Goal: Task Accomplishment & Management: Manage account settings

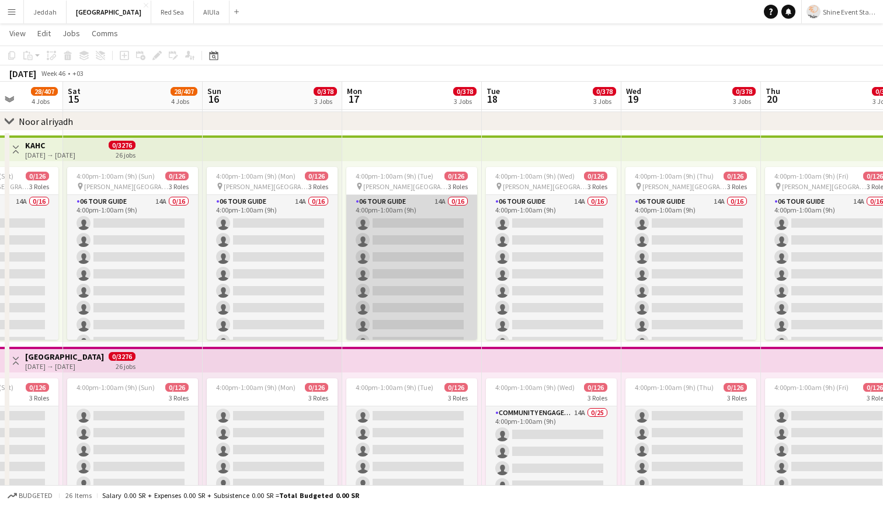
scroll to position [53, 0]
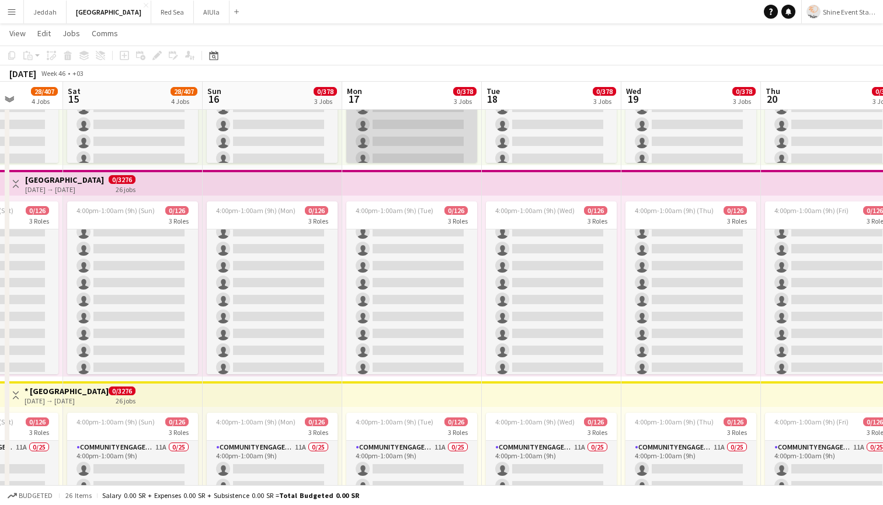
click at [412, 147] on app-card-role "06 Tour Guide 14A 0/16 4:00pm-1:00am (9h) single-neutral-actions single-neutral…" at bounding box center [411, 74] width 131 height 294
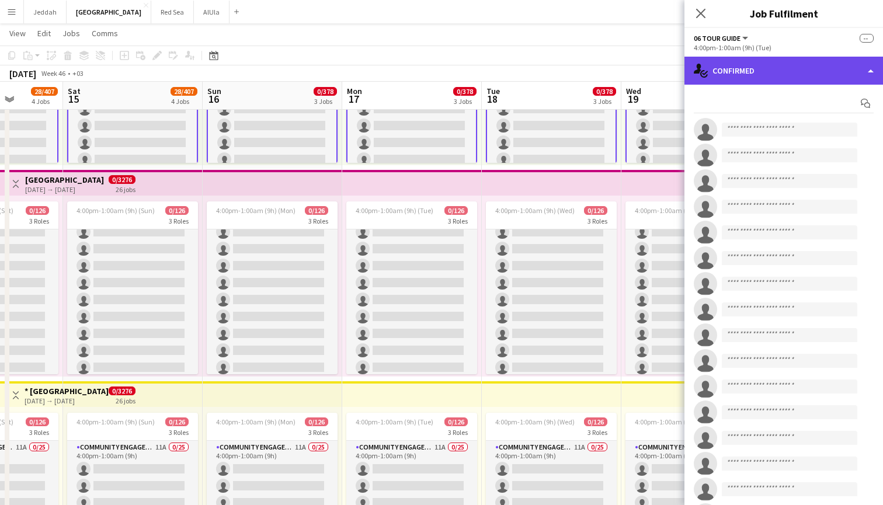
click at [792, 60] on div "single-neutral-actions-check-2 Confirmed" at bounding box center [783, 71] width 198 height 28
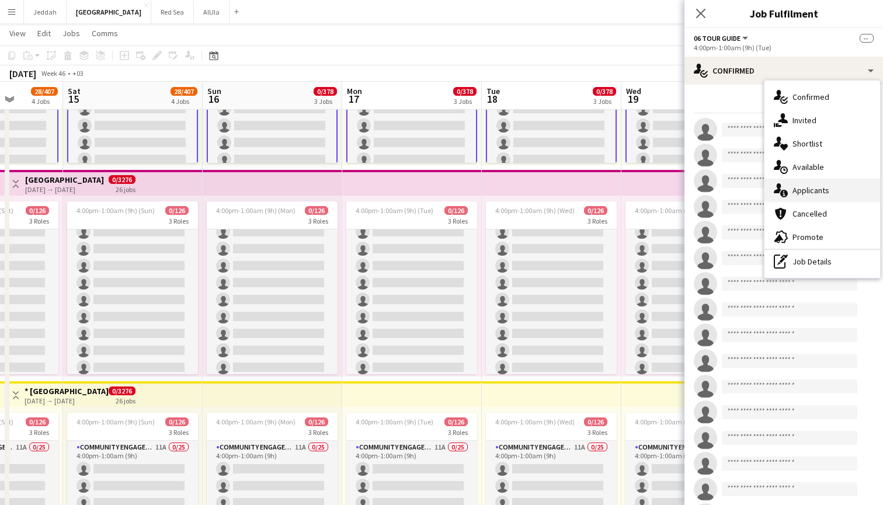
click at [815, 189] on span "Applicants" at bounding box center [810, 190] width 37 height 11
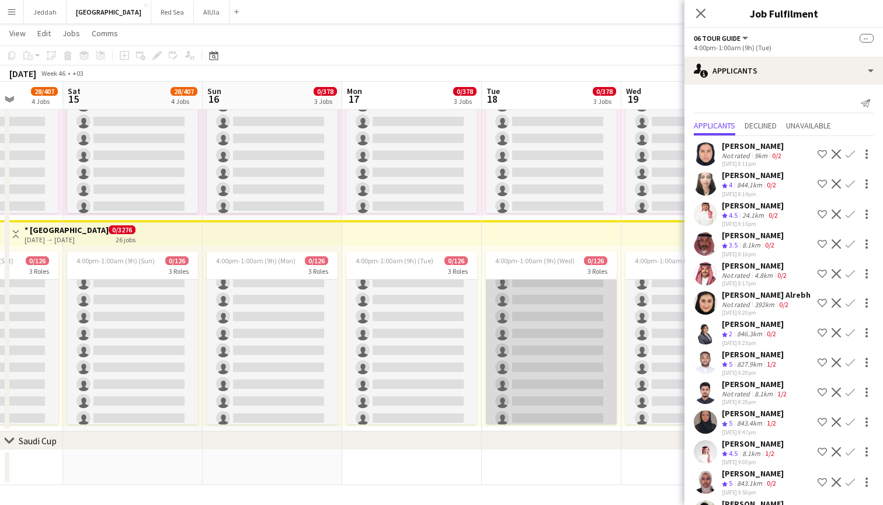
click at [545, 346] on app-card-role "Community Engagement (CE) 11A 0/25 4:00pm-1:00am (9h) single-neutral-actions si…" at bounding box center [551, 478] width 131 height 446
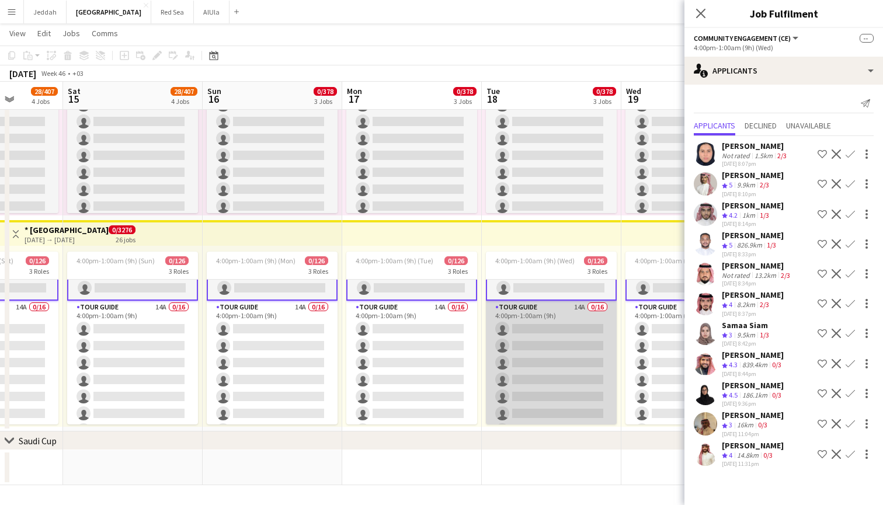
click at [558, 362] on app-card-role "Tour Guide 14A 0/16 4:00pm-1:00am (9h) single-neutral-actions single-neutral-ac…" at bounding box center [551, 448] width 131 height 294
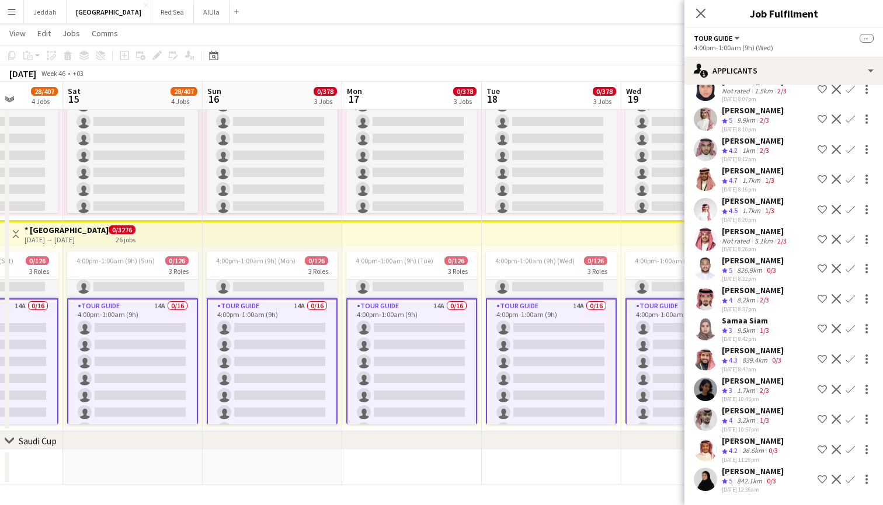
click at [703, 477] on app-user-avatar at bounding box center [704, 479] width 23 height 23
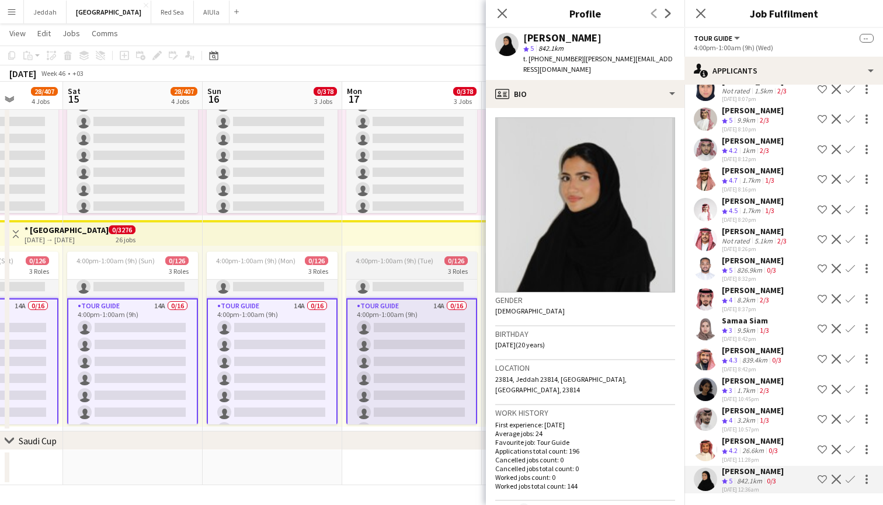
click at [389, 260] on span "4:00pm-1:00am (9h) (Tue)" at bounding box center [394, 260] width 78 height 9
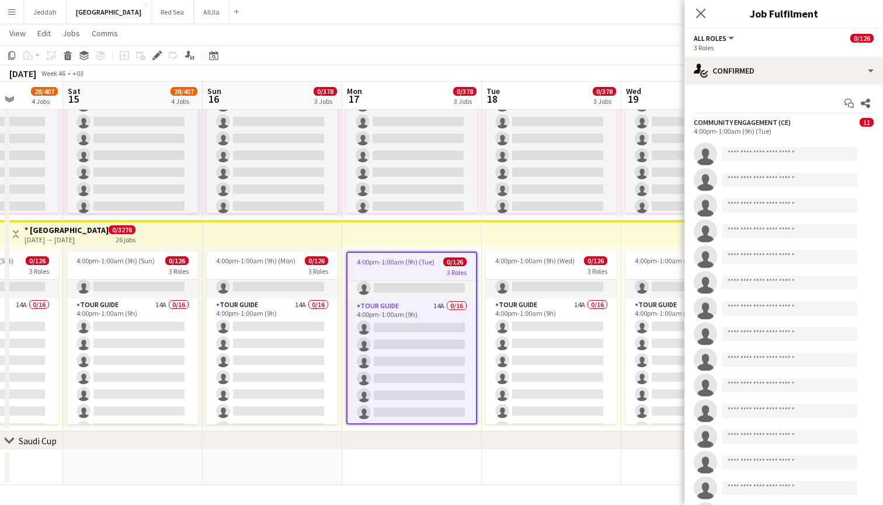
click at [389, 260] on span "4:00pm-1:00am (9h) (Tue)" at bounding box center [396, 261] width 78 height 9
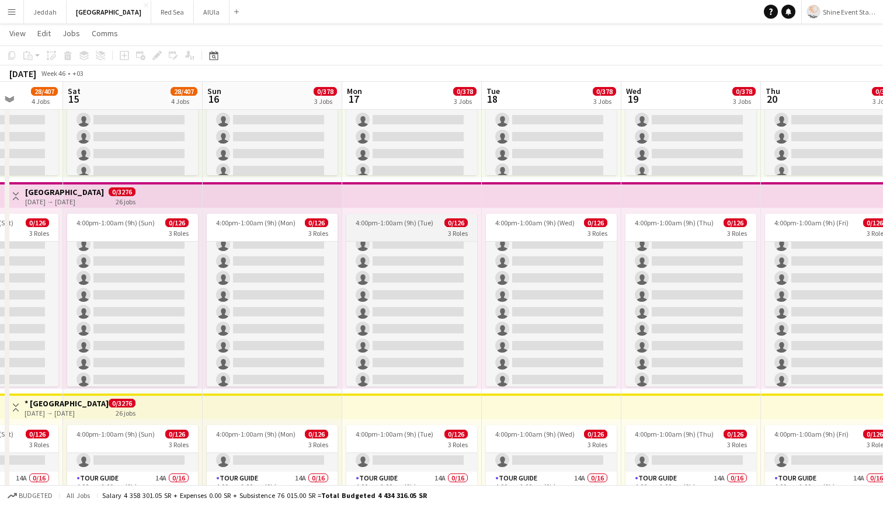
click at [398, 226] on span "4:00pm-1:00am (9h) (Tue)" at bounding box center [394, 222] width 78 height 9
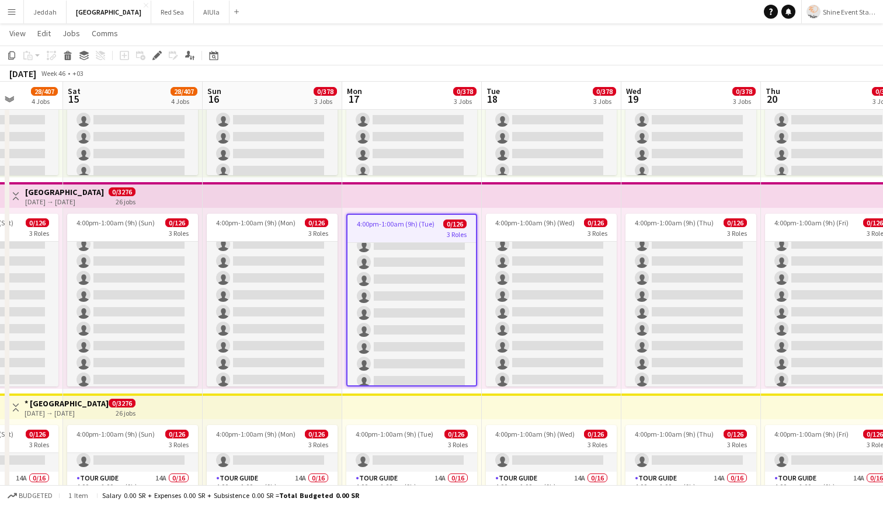
click at [398, 226] on span "4:00pm-1:00am (9h) (Tue)" at bounding box center [396, 223] width 78 height 9
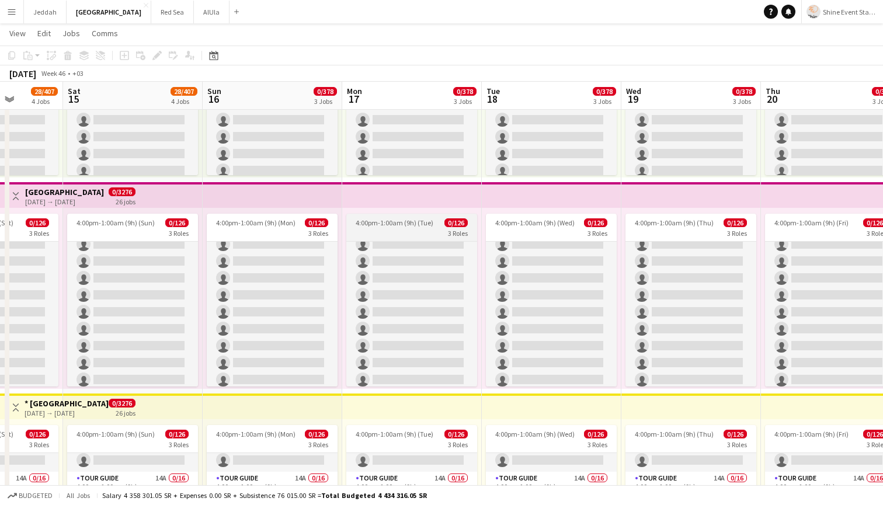
click at [398, 226] on span "4:00pm-1:00am (9h) (Tue)" at bounding box center [394, 222] width 78 height 9
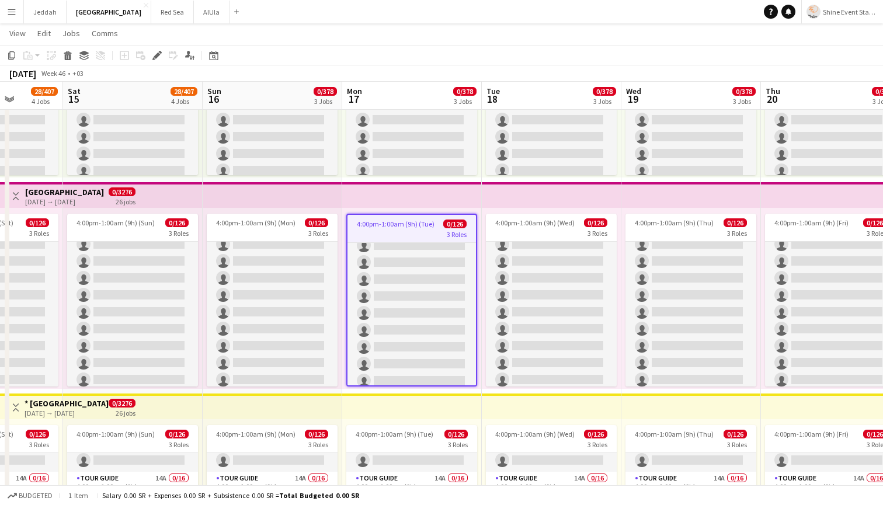
click at [398, 226] on span "4:00pm-1:00am (9h) (Tue)" at bounding box center [396, 223] width 78 height 9
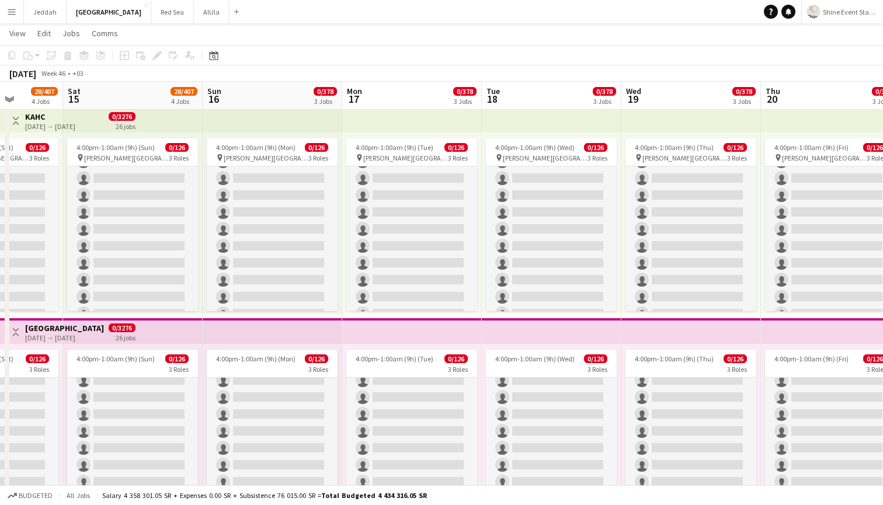
click at [404, 325] on app-top-bar at bounding box center [412, 331] width 140 height 26
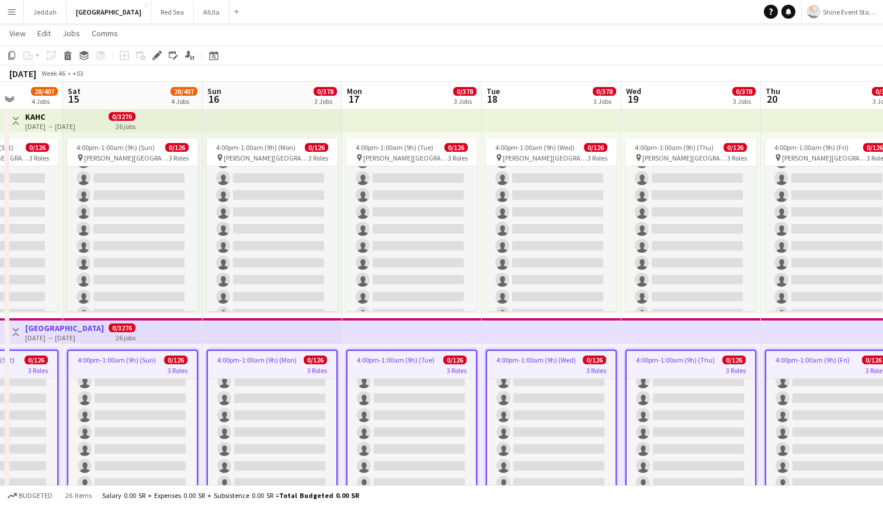
click at [404, 325] on app-top-bar at bounding box center [412, 331] width 140 height 26
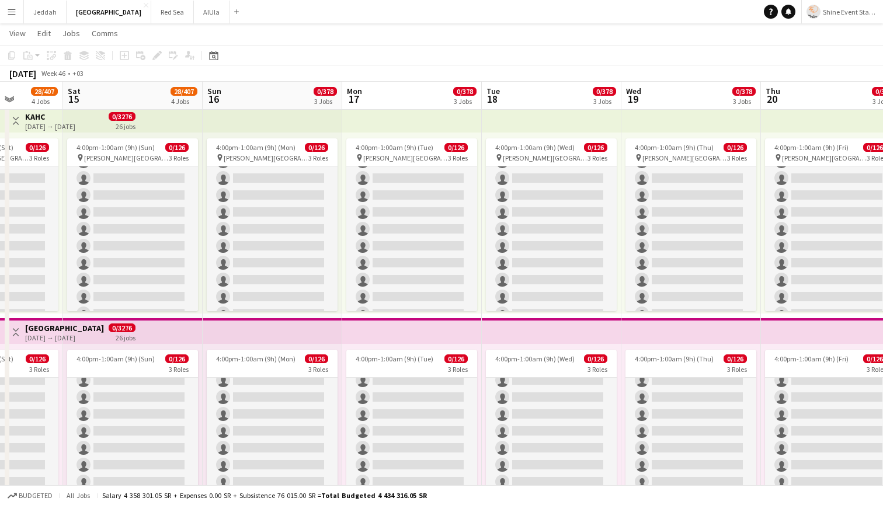
click at [404, 325] on app-top-bar at bounding box center [412, 331] width 140 height 26
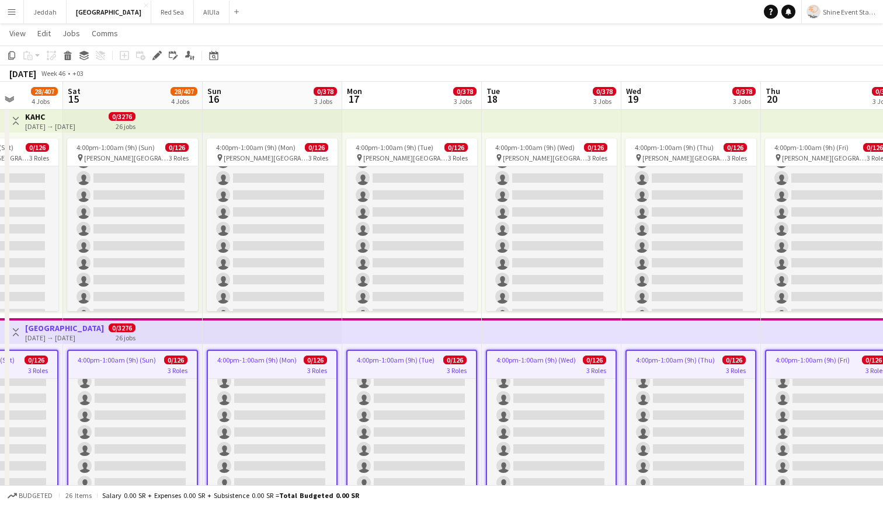
click at [404, 325] on app-top-bar at bounding box center [412, 331] width 140 height 26
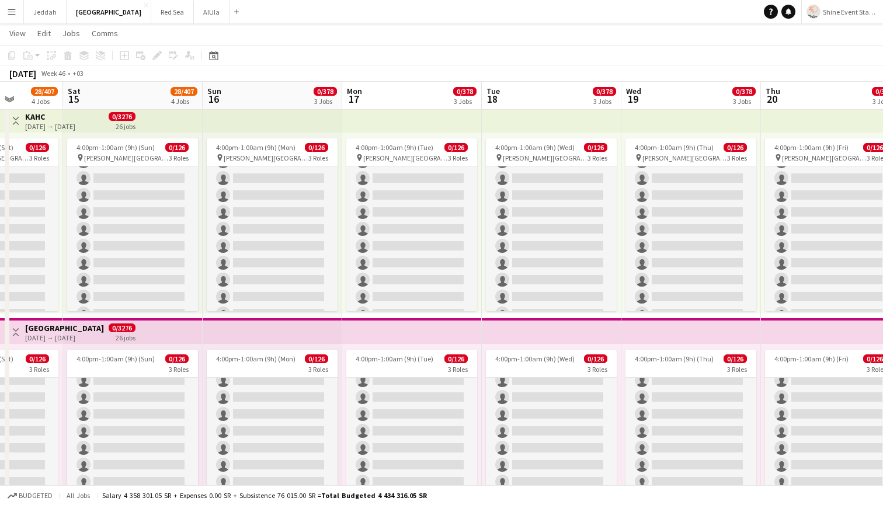
click at [404, 325] on app-top-bar at bounding box center [412, 331] width 140 height 26
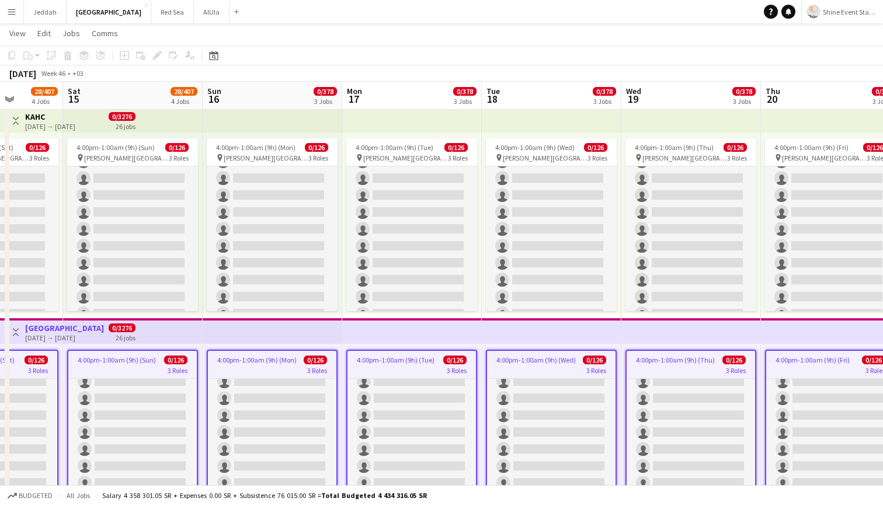
click at [404, 325] on app-top-bar at bounding box center [412, 331] width 140 height 26
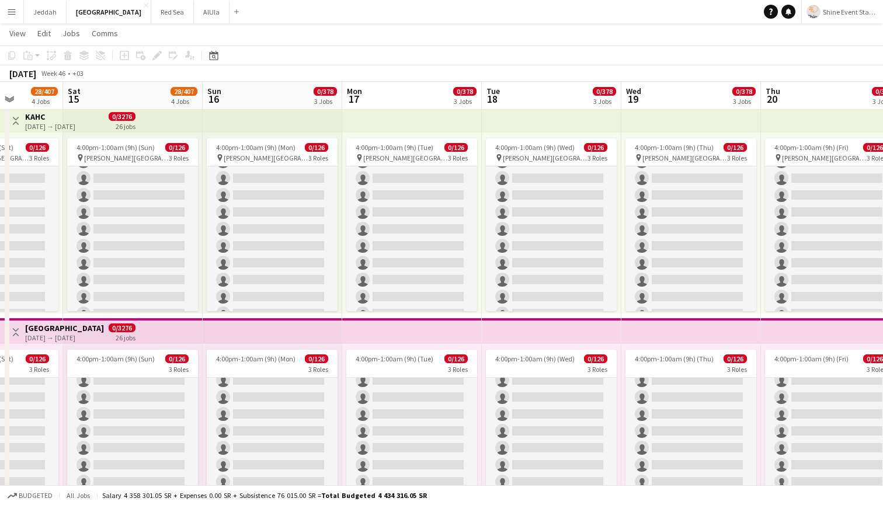
click at [404, 325] on app-top-bar at bounding box center [412, 331] width 140 height 26
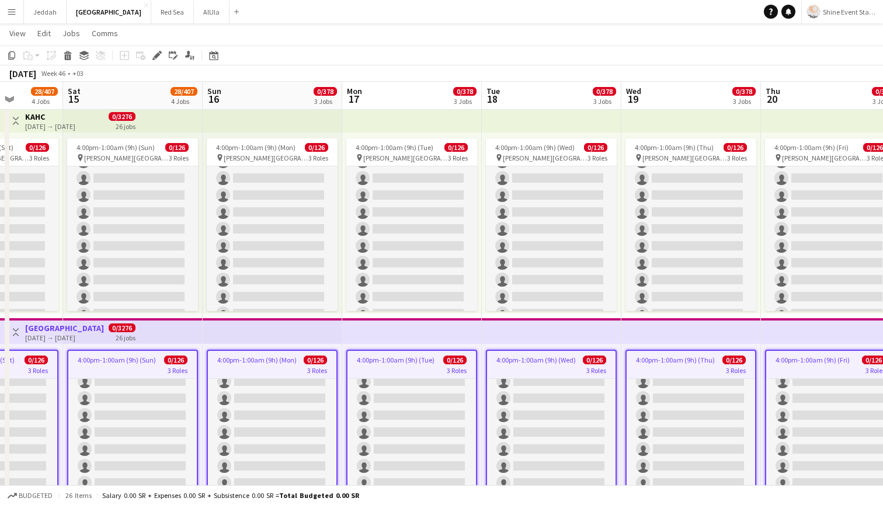
click at [404, 325] on app-top-bar at bounding box center [412, 331] width 140 height 26
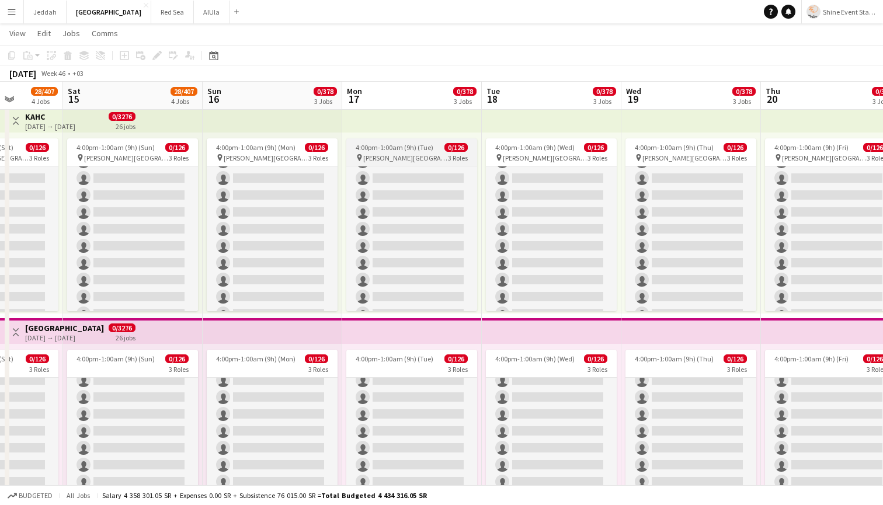
click at [405, 159] on span "[PERSON_NAME][GEOGRAPHIC_DATA]" at bounding box center [405, 158] width 85 height 9
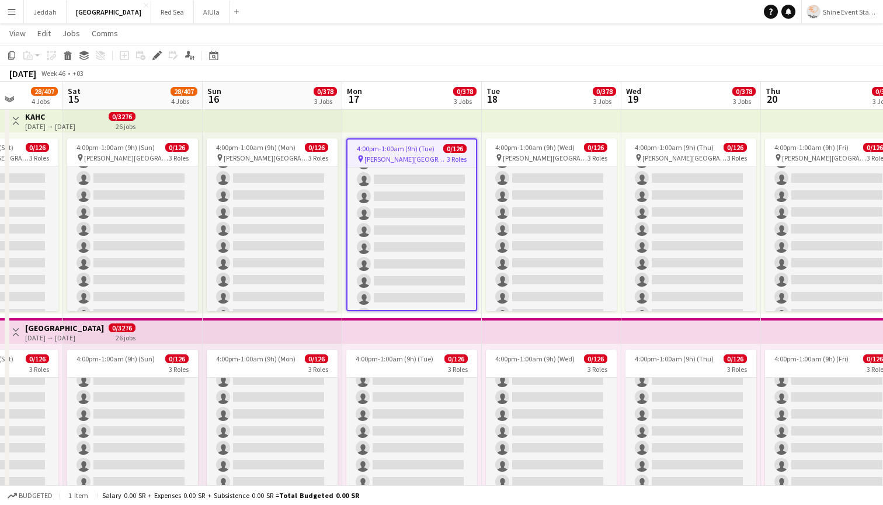
click at [405, 159] on span "[PERSON_NAME][GEOGRAPHIC_DATA]" at bounding box center [405, 159] width 82 height 9
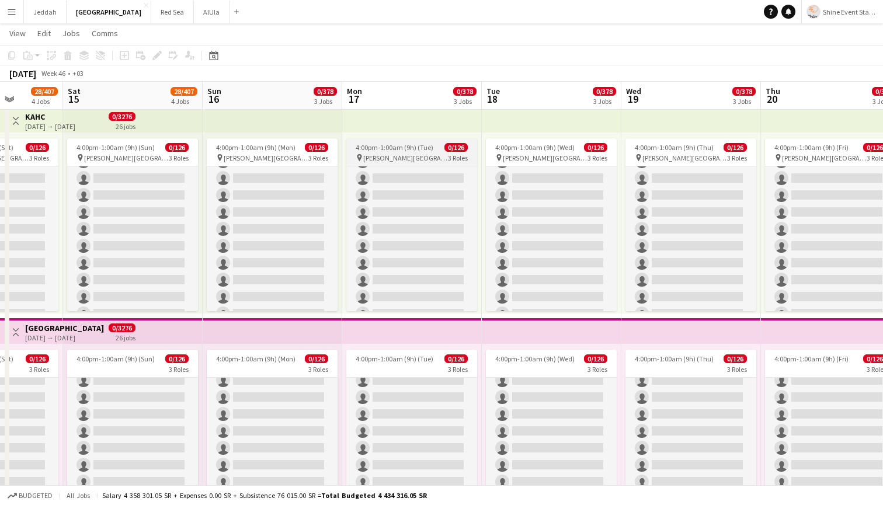
click at [405, 159] on span "[PERSON_NAME][GEOGRAPHIC_DATA]" at bounding box center [405, 158] width 85 height 9
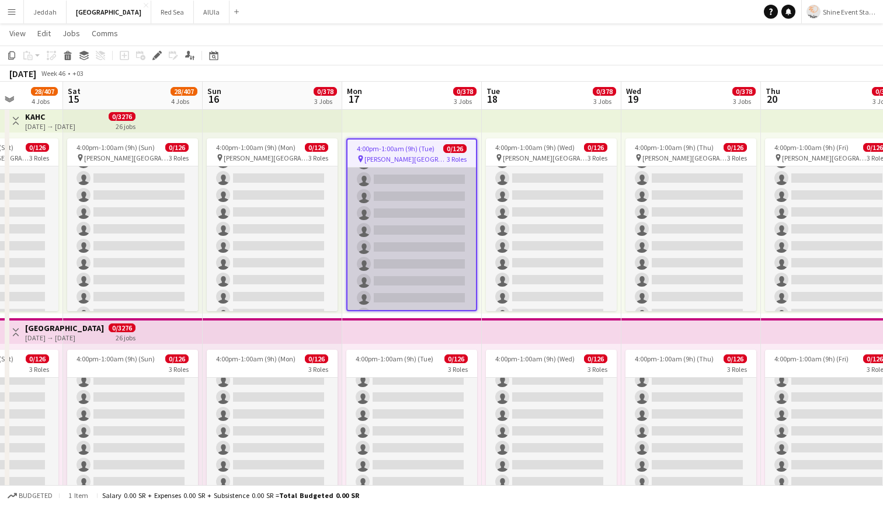
click at [420, 204] on app-card-role "06 Tour Guide 14A 0/16 4:00pm-1:00am (9h) single-neutral-actions single-neutral…" at bounding box center [411, 247] width 128 height 294
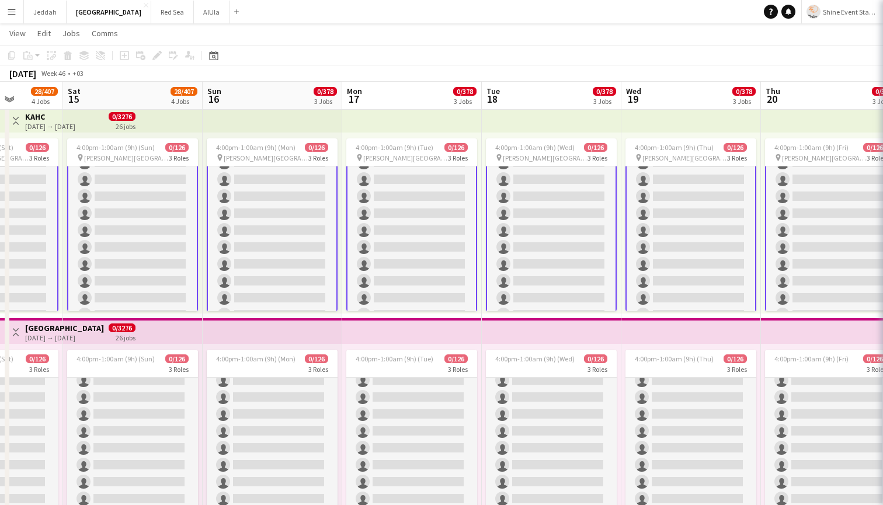
click at [420, 204] on app-card-role "06 Tour Guide 14A 0/16 4:00pm-1:00am (9h) single-neutral-actions single-neutral…" at bounding box center [411, 247] width 131 height 296
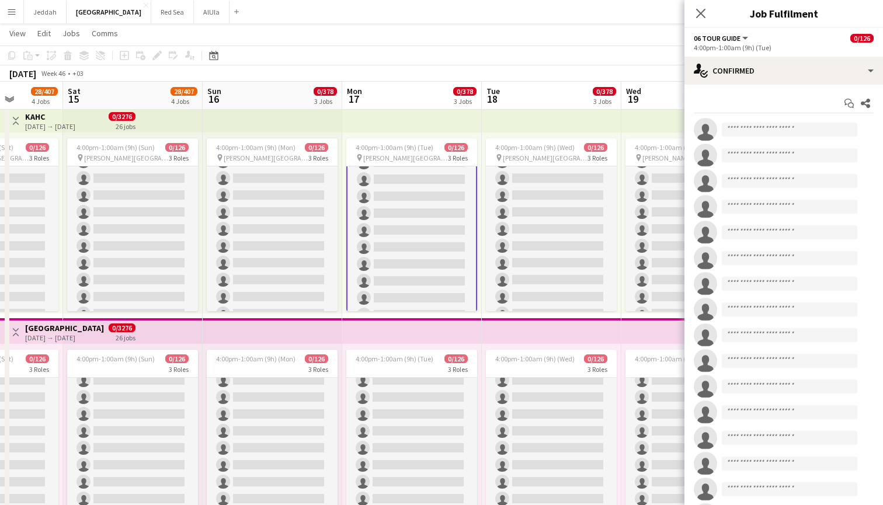
click at [450, 122] on app-top-bar at bounding box center [412, 120] width 140 height 26
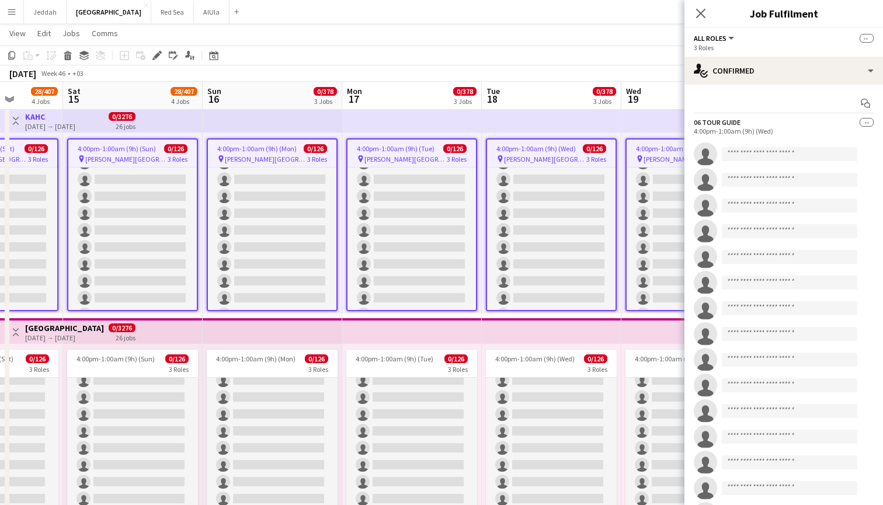
click at [450, 122] on app-top-bar at bounding box center [412, 120] width 140 height 26
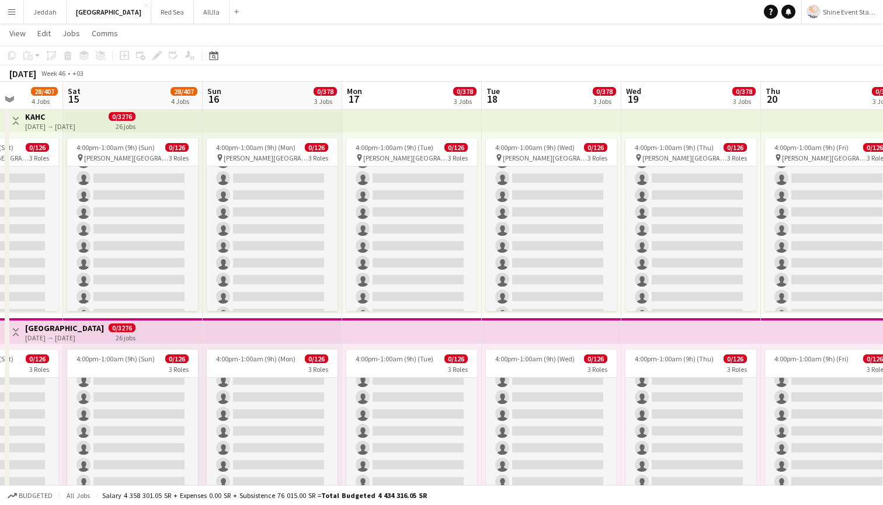
click at [450, 122] on app-top-bar at bounding box center [412, 120] width 140 height 26
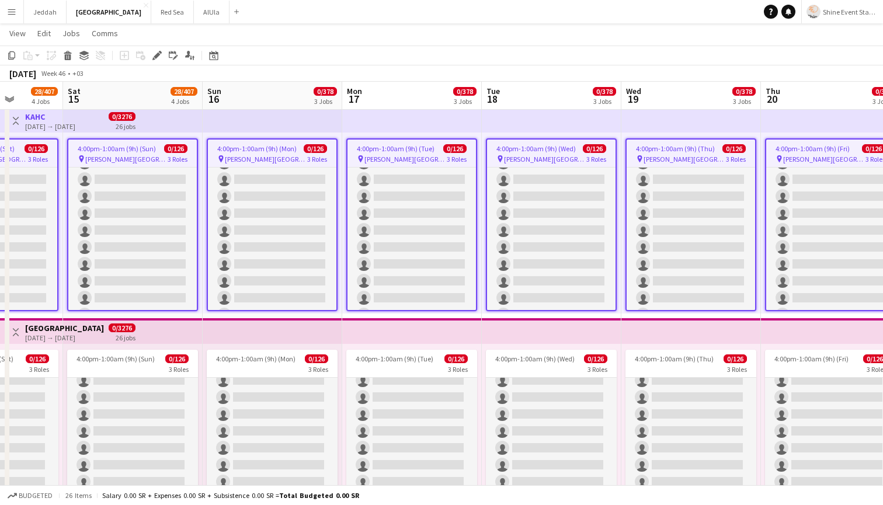
click at [354, 120] on app-top-bar at bounding box center [412, 120] width 140 height 26
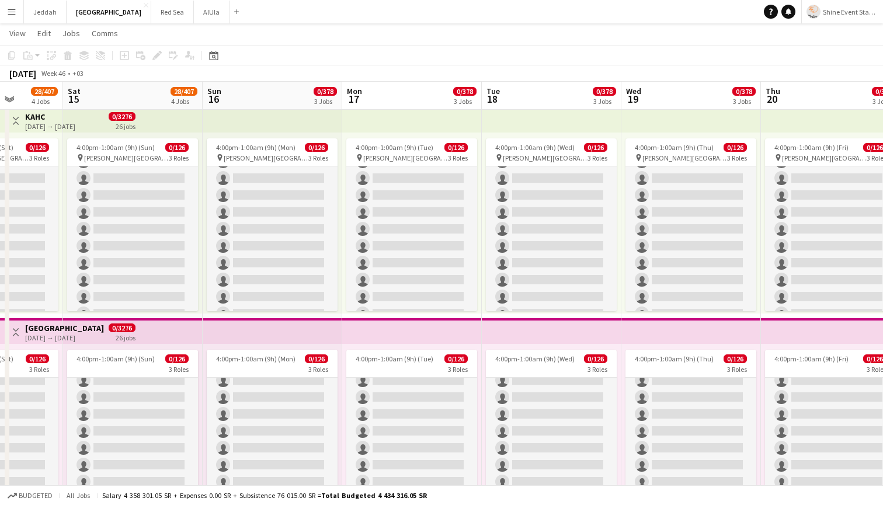
click at [354, 120] on app-top-bar at bounding box center [412, 120] width 140 height 26
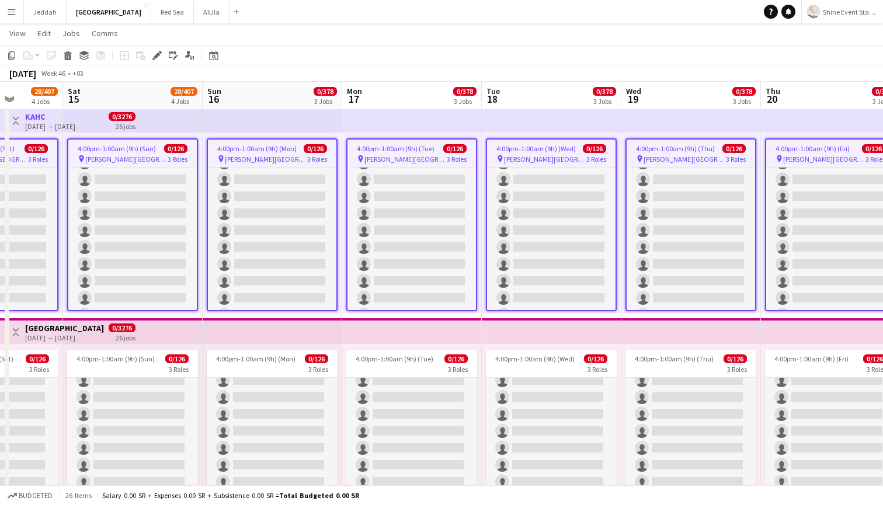
click at [354, 120] on app-top-bar at bounding box center [412, 120] width 140 height 26
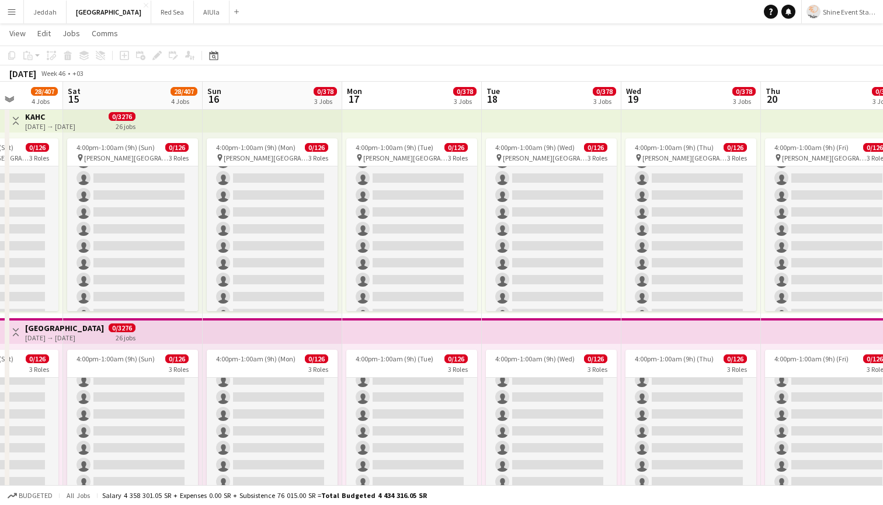
click at [354, 120] on app-top-bar at bounding box center [412, 120] width 140 height 26
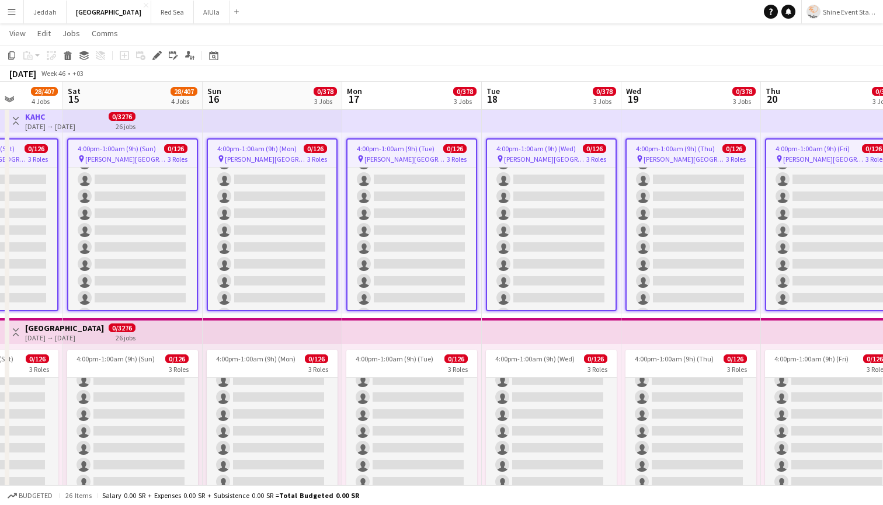
click at [385, 144] on app-job-card "4:00pm-1:00am (9h) (Tue) 0/126 pin [PERSON_NAME][GEOGRAPHIC_DATA] 3 Roles 06 To…" at bounding box center [411, 224] width 131 height 173
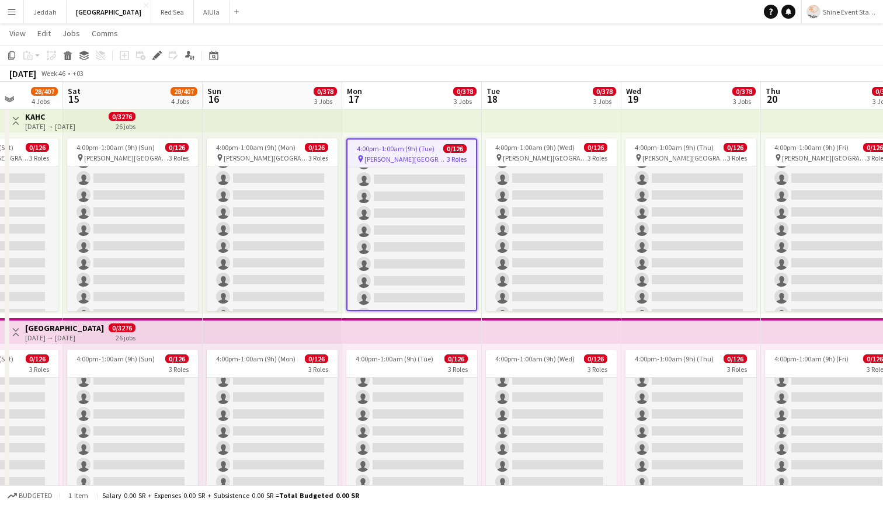
click at [385, 144] on app-job-card "4:00pm-1:00am (9h) (Tue) 0/126 pin [PERSON_NAME][GEOGRAPHIC_DATA] 3 Roles 06 To…" at bounding box center [411, 224] width 131 height 173
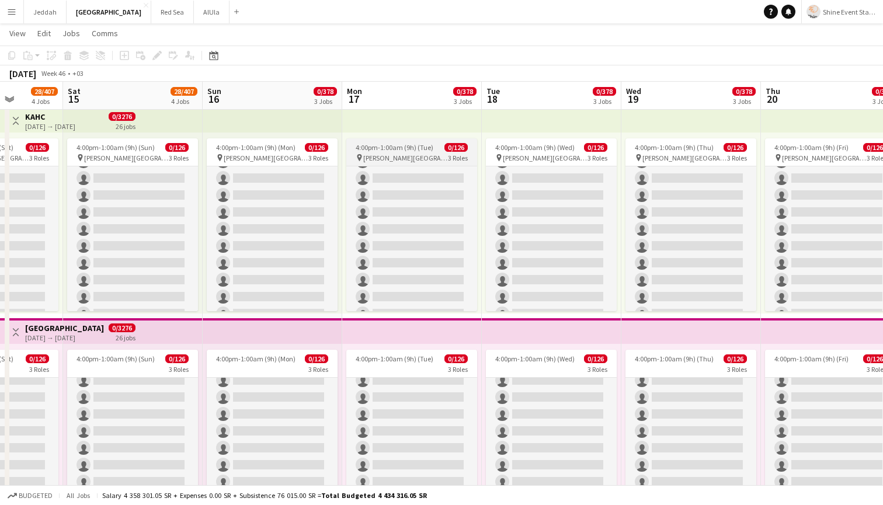
click at [385, 144] on span "4:00pm-1:00am (9h) (Tue)" at bounding box center [394, 147] width 78 height 9
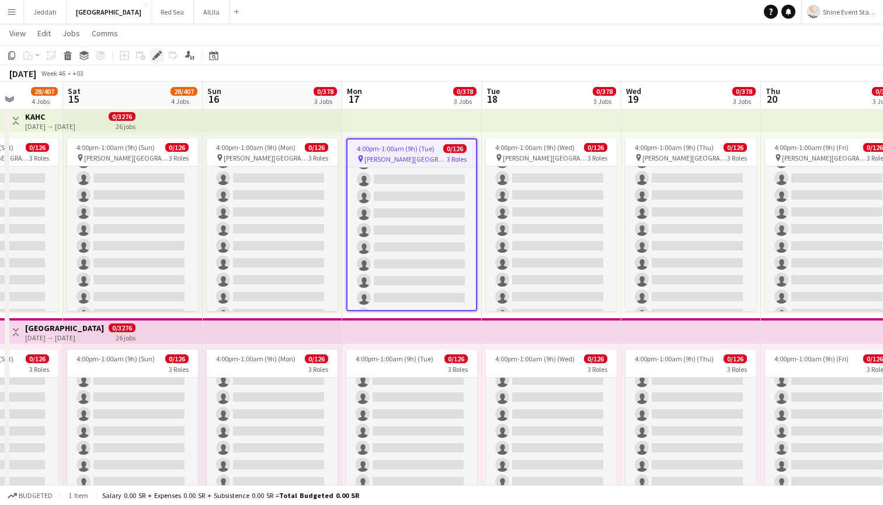
click at [158, 52] on icon "Edit" at bounding box center [156, 55] width 9 height 9
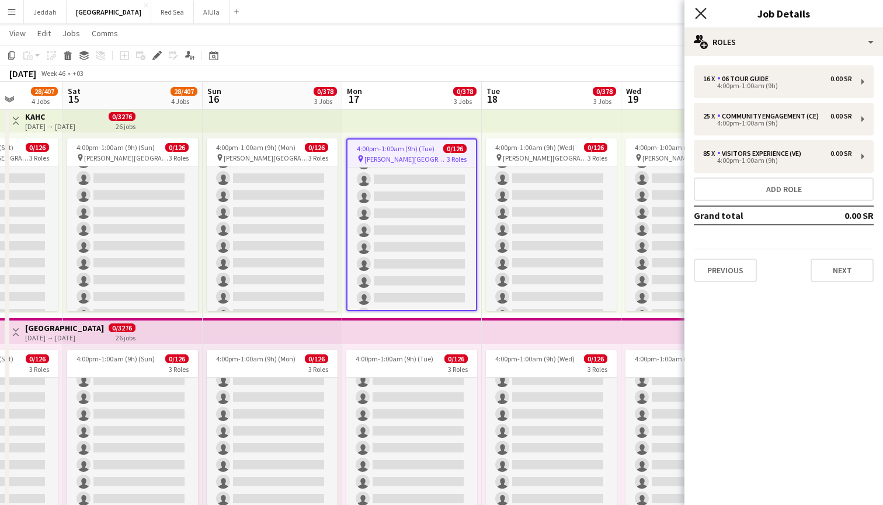
click at [703, 12] on icon at bounding box center [700, 13] width 11 height 11
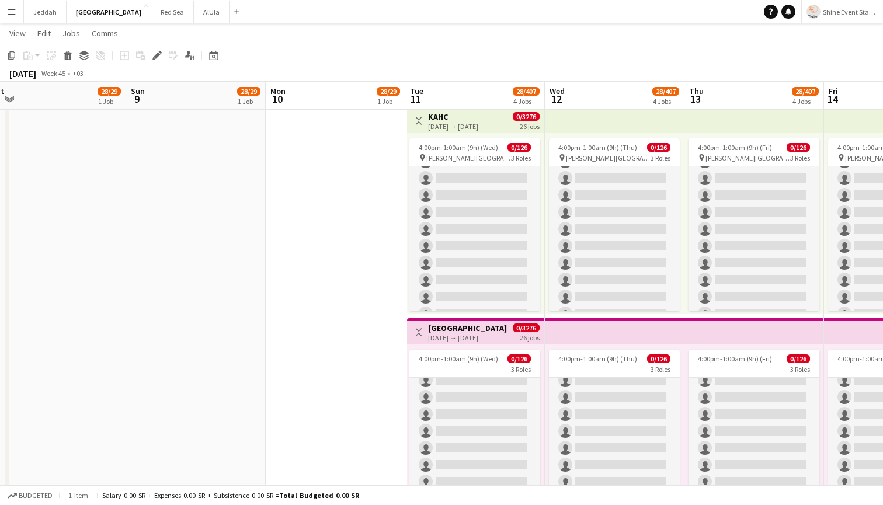
click at [465, 127] on div "[DATE] → [DATE]" at bounding box center [453, 126] width 50 height 9
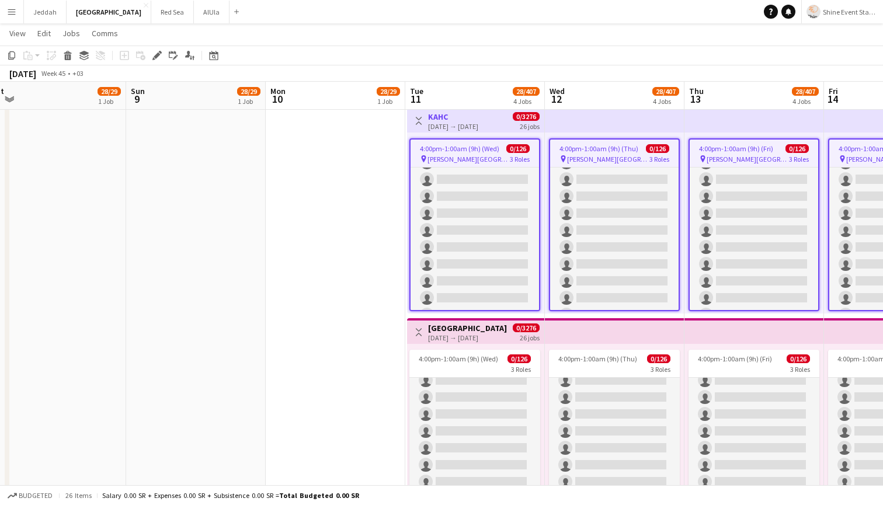
click at [465, 127] on div "[DATE] → [DATE]" at bounding box center [453, 126] width 50 height 9
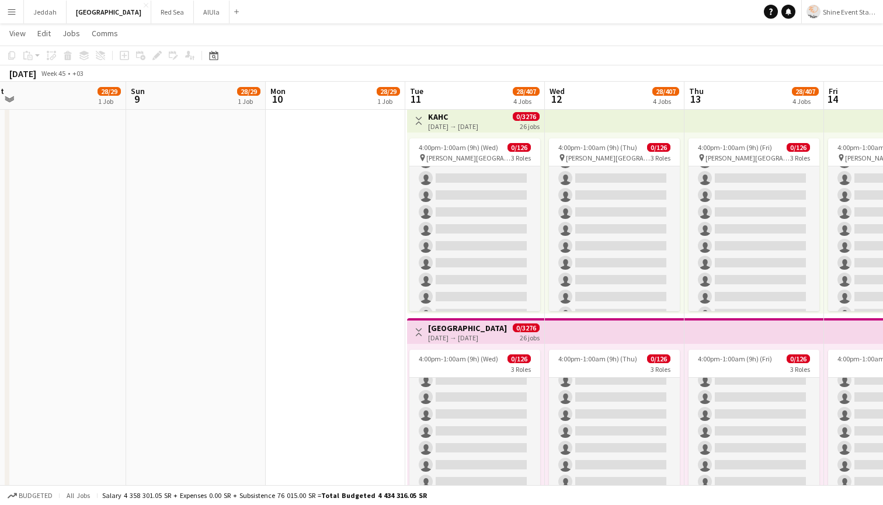
click at [465, 127] on div "[DATE] → [DATE]" at bounding box center [453, 126] width 50 height 9
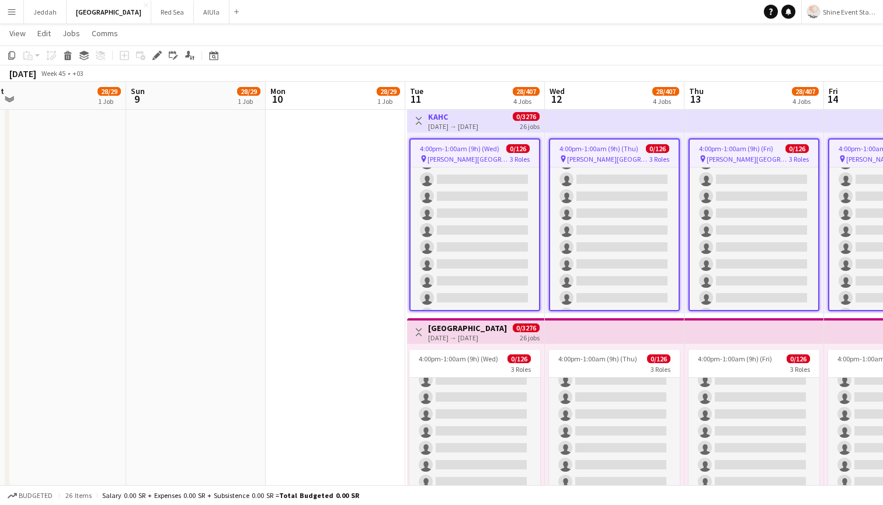
click at [463, 152] on span "4:00pm-1:00am (9h) (Wed)" at bounding box center [459, 148] width 79 height 9
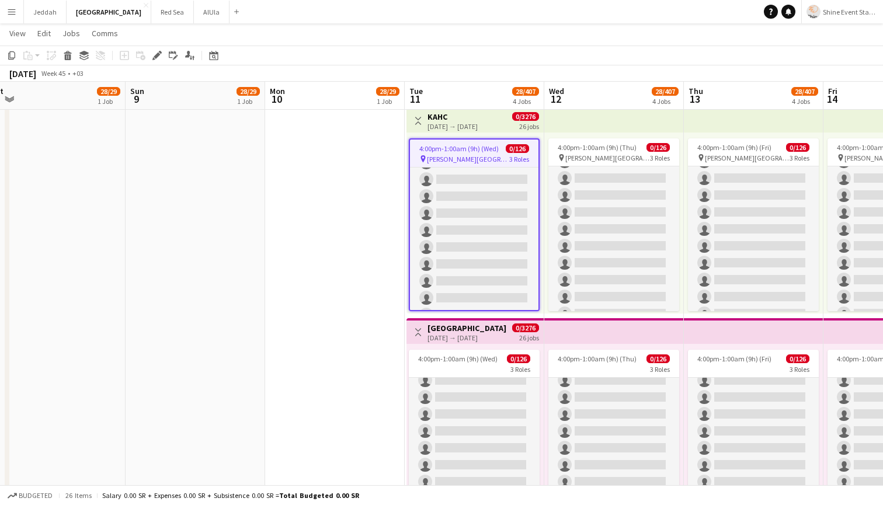
click at [463, 152] on span "4:00pm-1:00am (9h) (Wed)" at bounding box center [458, 148] width 79 height 9
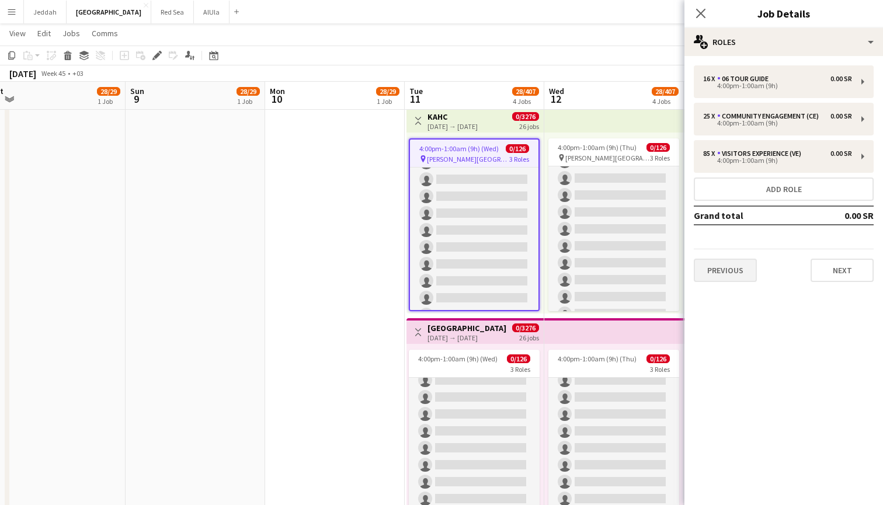
click at [713, 268] on button "Previous" at bounding box center [724, 270] width 63 height 23
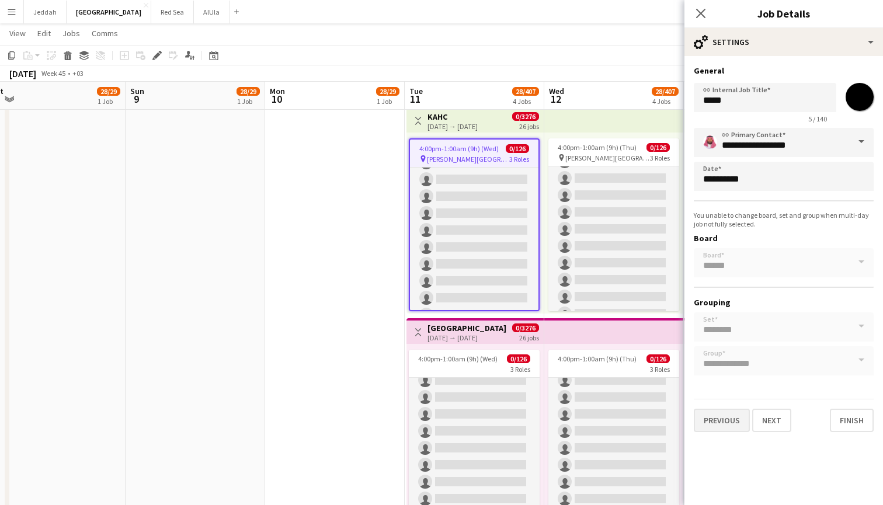
click at [727, 419] on button "Previous" at bounding box center [721, 420] width 56 height 23
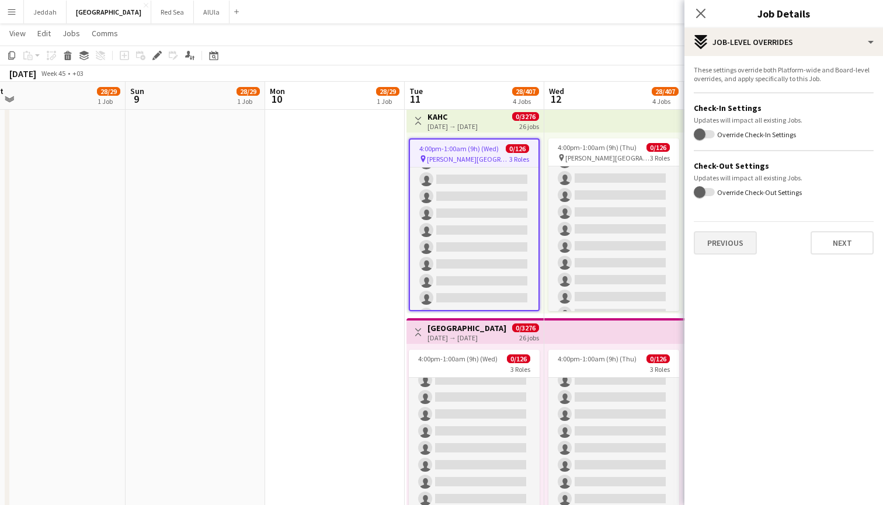
click at [725, 245] on button "Previous" at bounding box center [724, 242] width 63 height 23
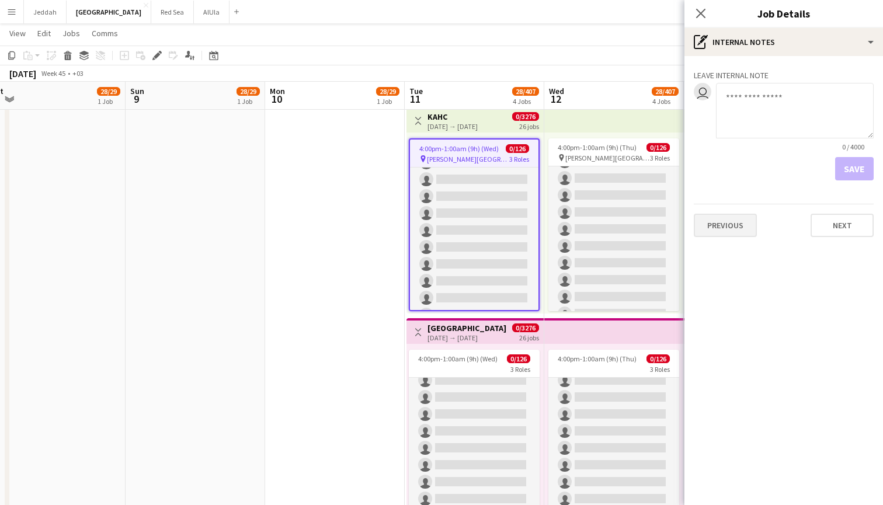
click at [720, 225] on button "Previous" at bounding box center [724, 225] width 63 height 23
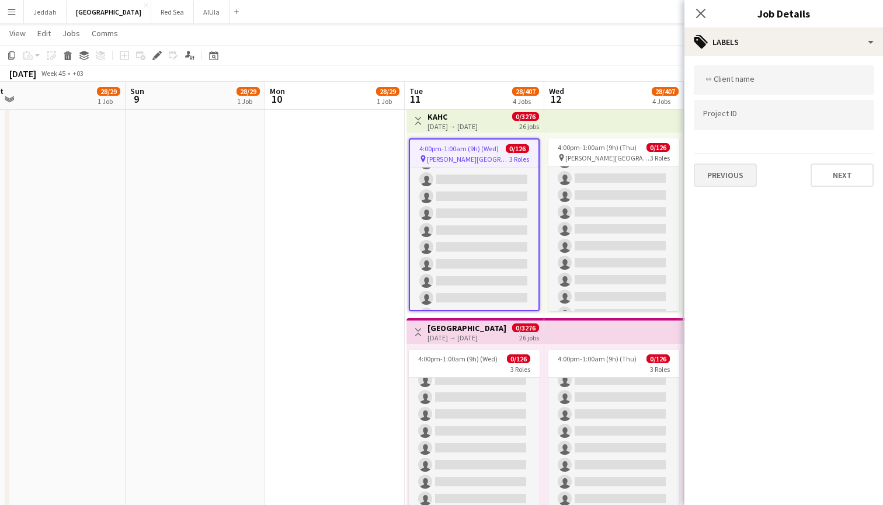
click at [720, 177] on button "Previous" at bounding box center [724, 174] width 63 height 23
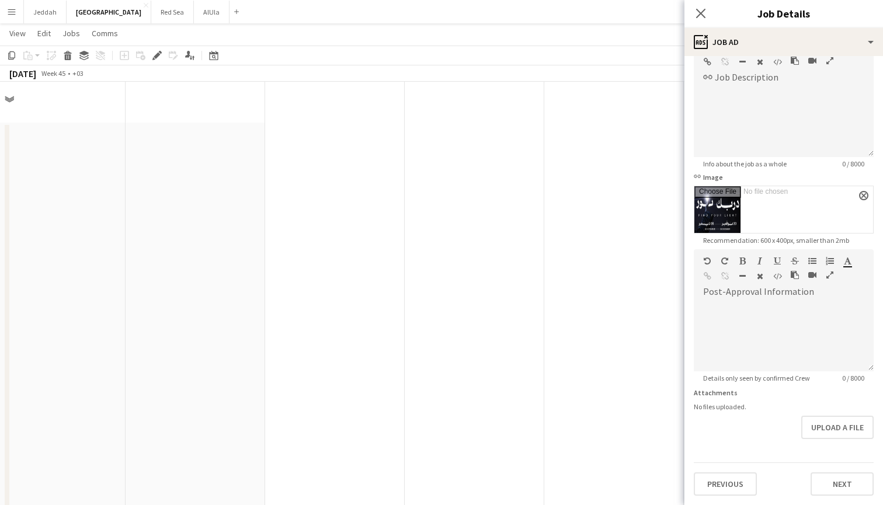
scroll to position [827, 0]
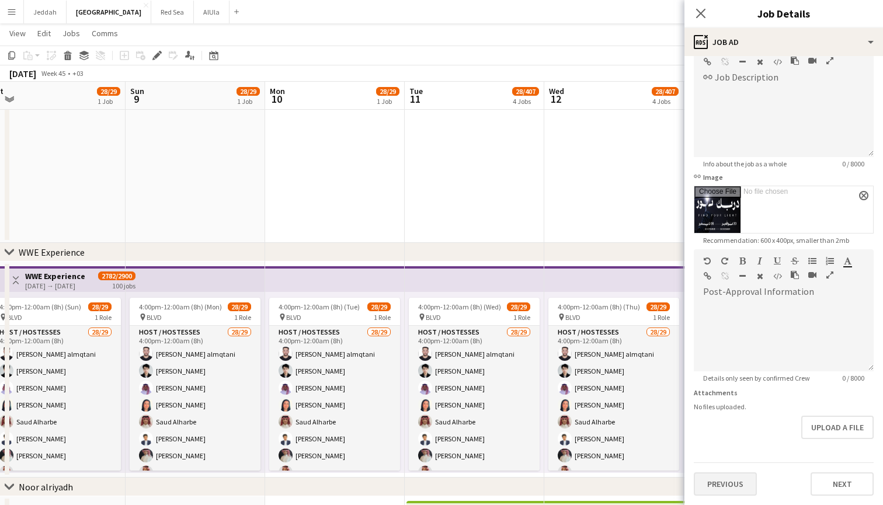
click at [744, 479] on button "Previous" at bounding box center [724, 483] width 63 height 23
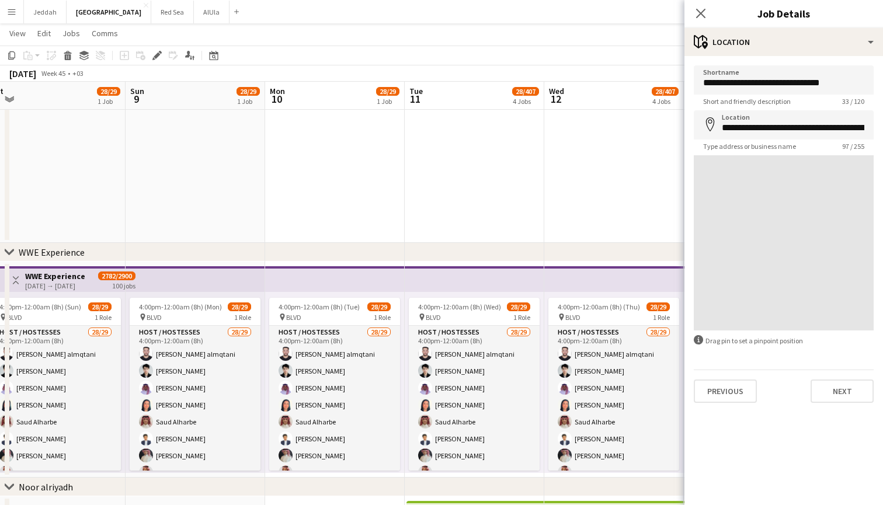
click at [744, 479] on mat-expansion-panel "**********" at bounding box center [783, 280] width 198 height 449
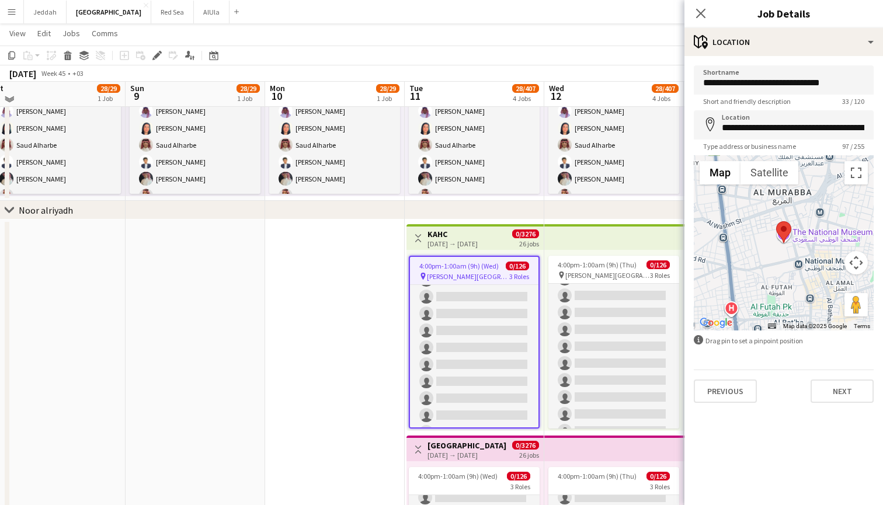
scroll to position [1100, 0]
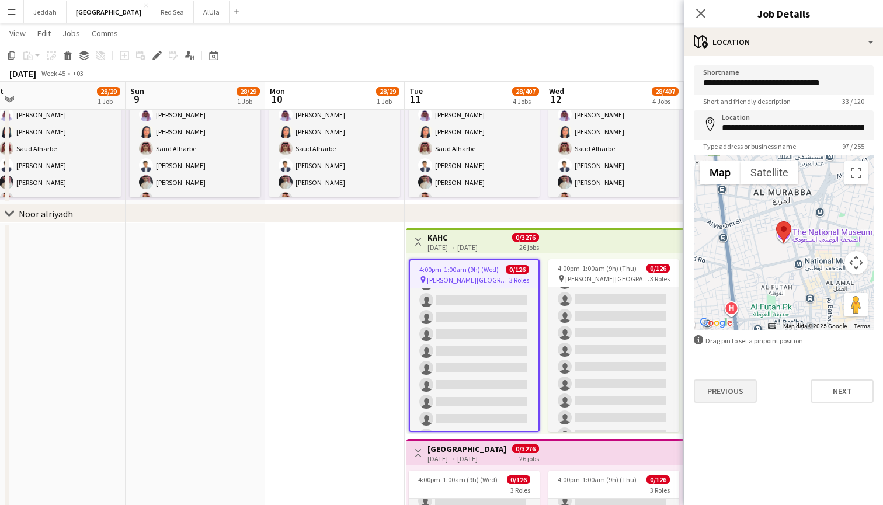
click at [737, 392] on button "Previous" at bounding box center [724, 390] width 63 height 23
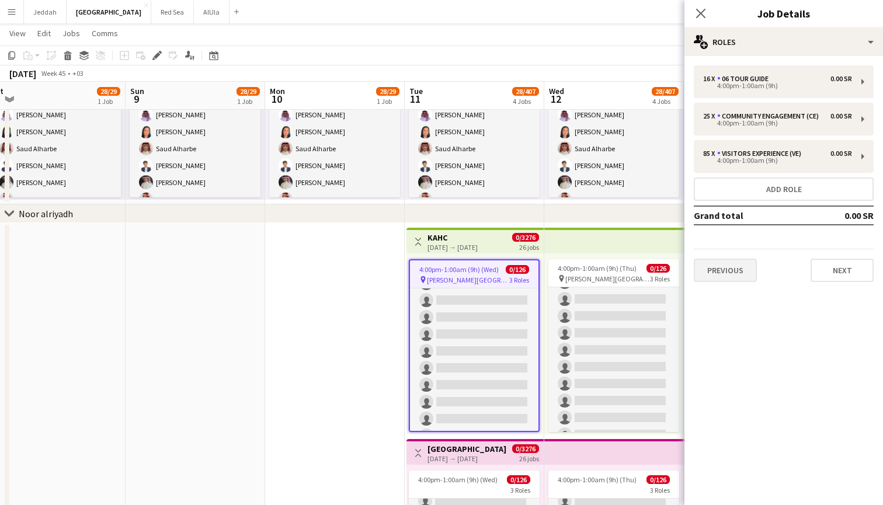
click at [728, 279] on button "Previous" at bounding box center [724, 270] width 63 height 23
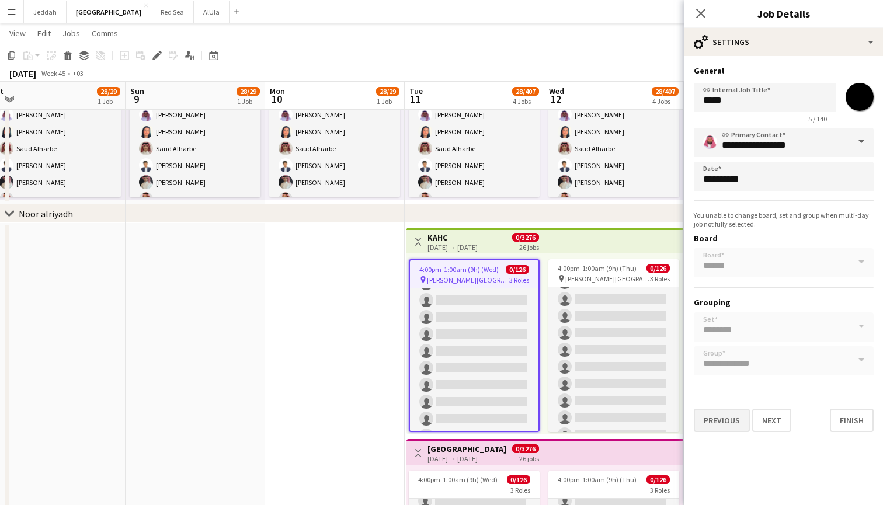
click at [730, 417] on button "Previous" at bounding box center [721, 420] width 56 height 23
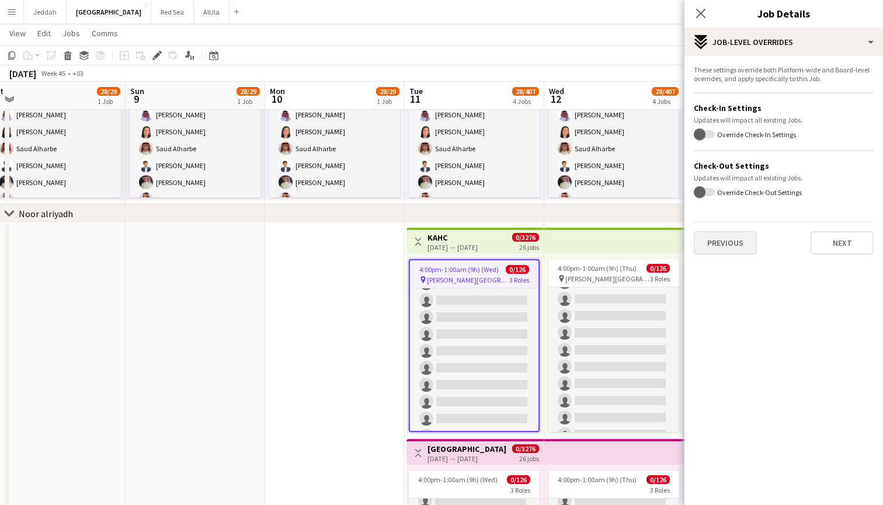
click at [723, 239] on button "Previous" at bounding box center [724, 242] width 63 height 23
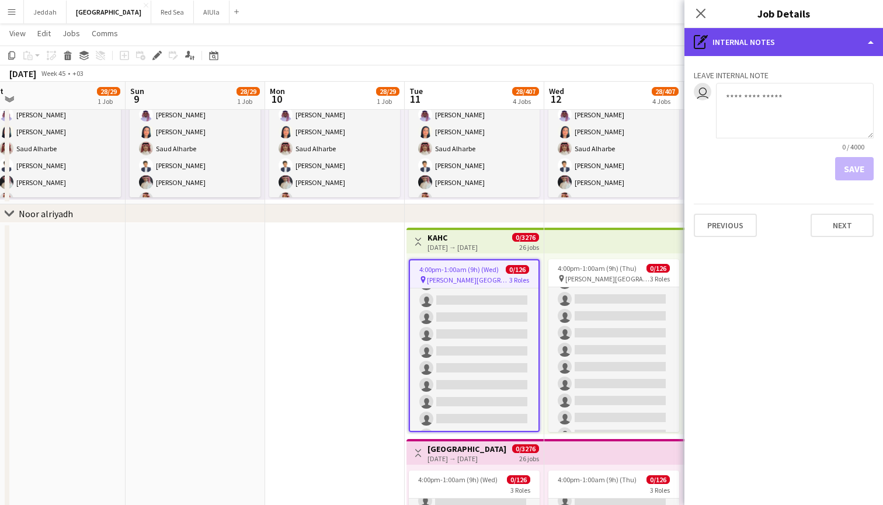
click at [783, 44] on div "pen-write Internal notes" at bounding box center [783, 42] width 198 height 28
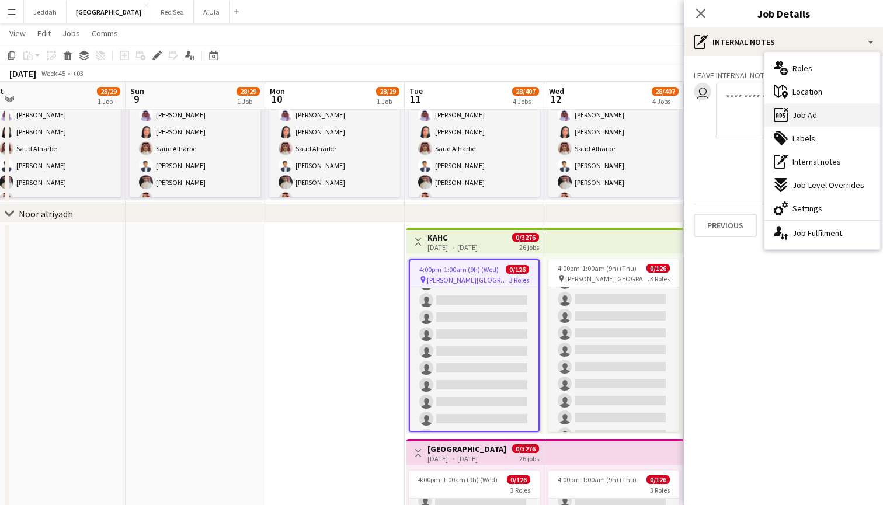
click at [804, 107] on div "ads-window Job Ad" at bounding box center [822, 114] width 116 height 23
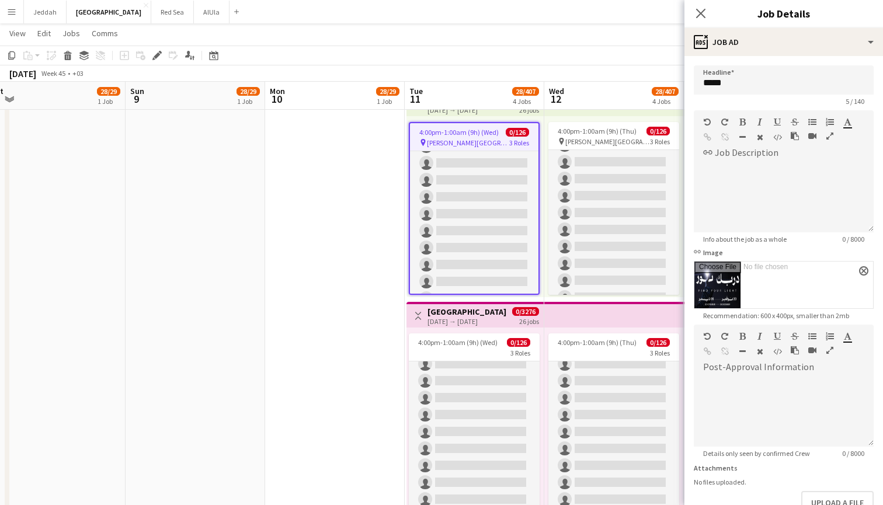
scroll to position [0, 0]
click at [706, 152] on div "default Heading 1 Heading 2 Heading 3 Heading 4 Heading 5 Heading 6 Heading 7 P…" at bounding box center [783, 132] width 180 height 44
click at [734, 151] on div "default Heading 1 Heading 2 Heading 3 Heading 4 Heading 5 Heading 6 Heading 7 P…" at bounding box center [783, 132] width 180 height 44
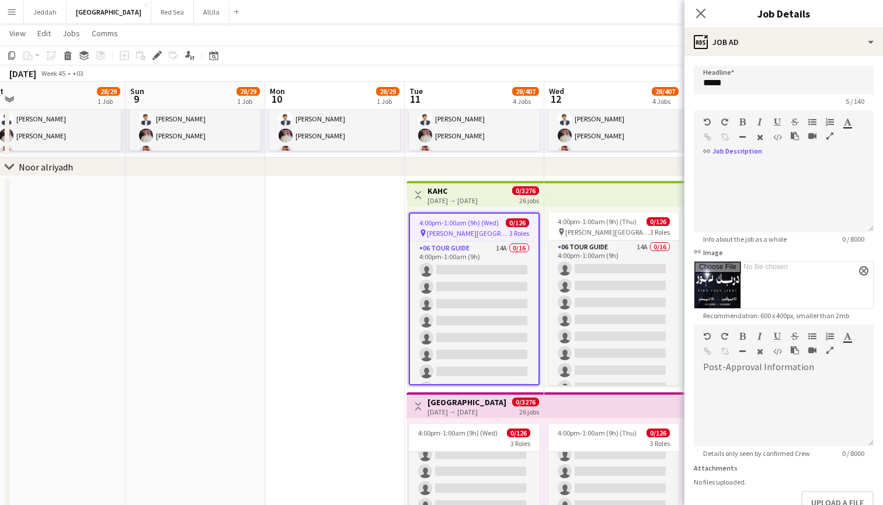
click at [490, 407] on div "[DATE] → [DATE]" at bounding box center [466, 411] width 79 height 9
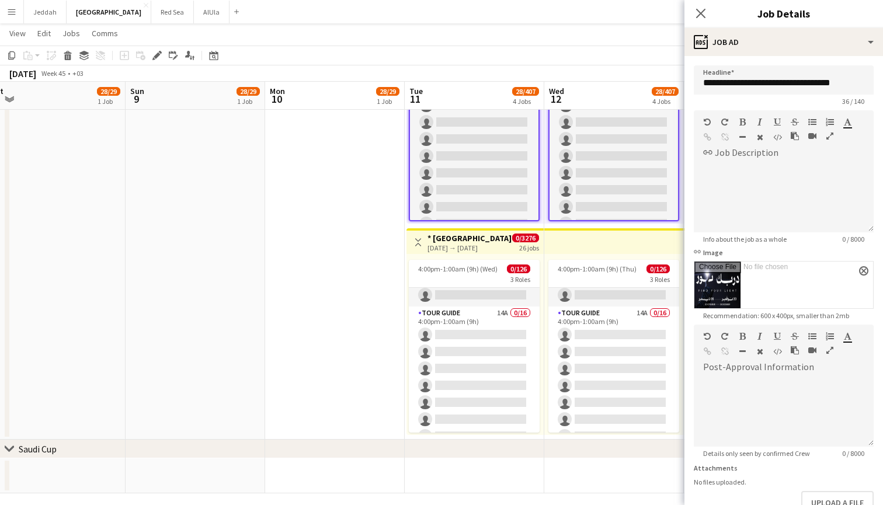
click at [452, 246] on div "[DATE] → [DATE]" at bounding box center [469, 247] width 84 height 9
type input "**********"
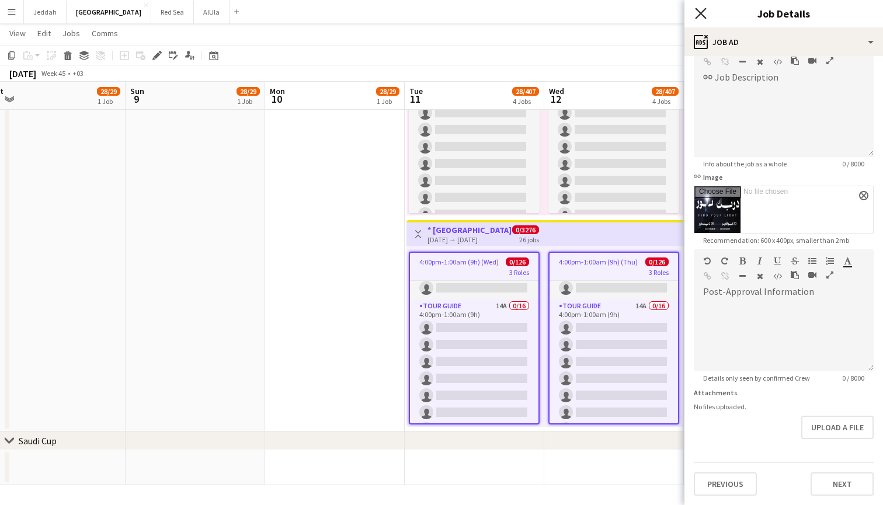
click at [703, 11] on icon at bounding box center [700, 13] width 11 height 11
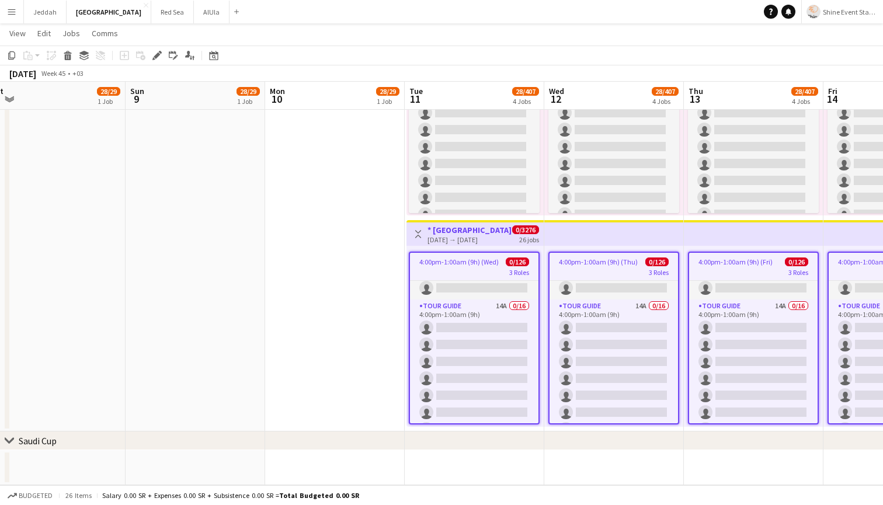
click at [465, 235] on div "[DATE] → [DATE]" at bounding box center [469, 239] width 84 height 9
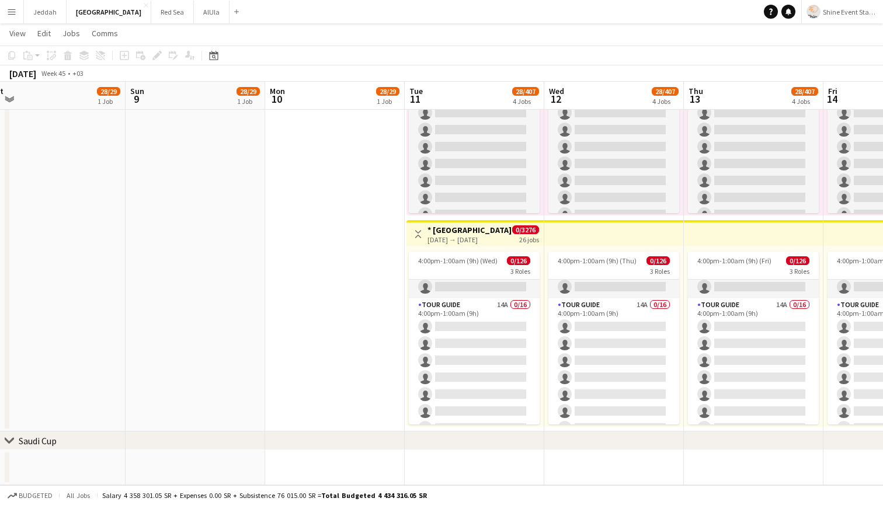
click at [465, 235] on div "[DATE] → [DATE]" at bounding box center [469, 239] width 84 height 9
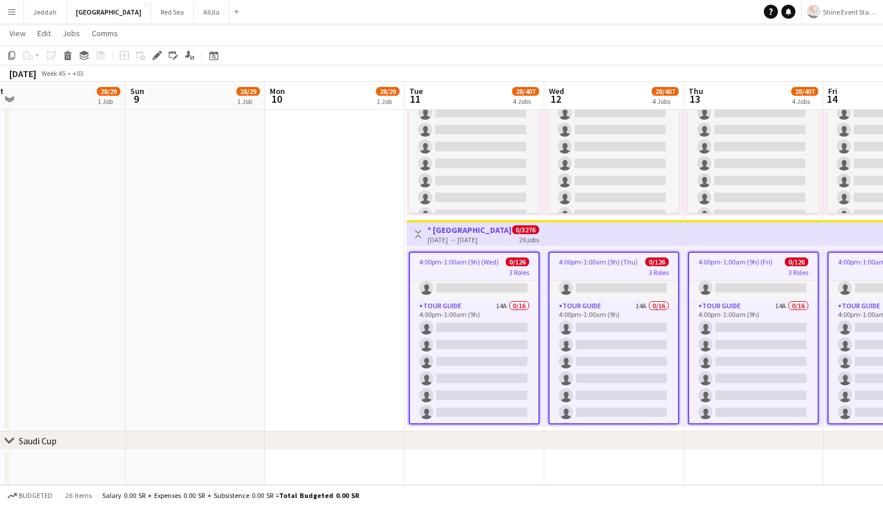
click at [465, 235] on div "[DATE] → [DATE]" at bounding box center [469, 239] width 84 height 9
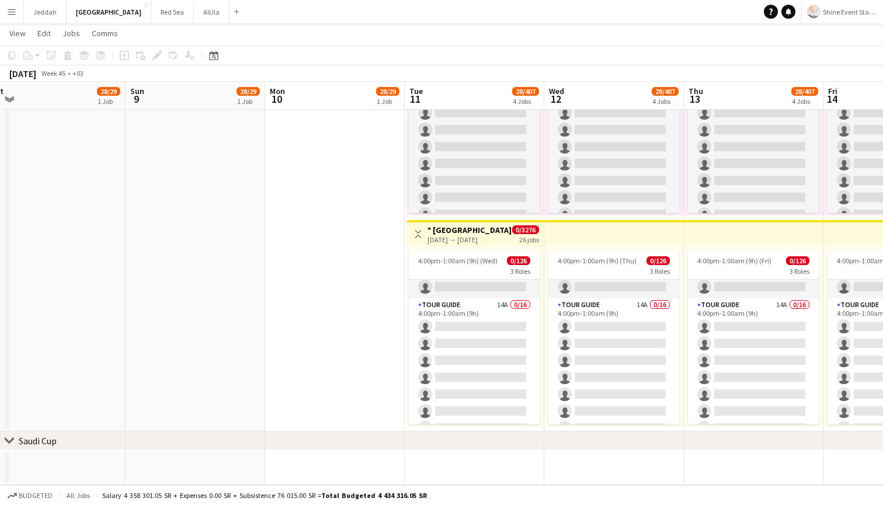
click at [465, 235] on div "[DATE] → [DATE]" at bounding box center [469, 239] width 84 height 9
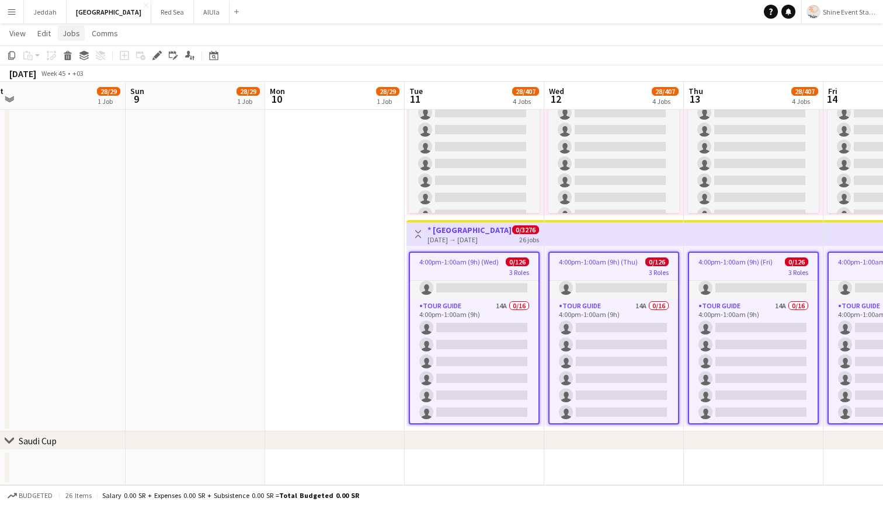
click at [73, 32] on span "Jobs" at bounding box center [71, 33] width 18 height 11
click at [459, 231] on h3 "* [GEOGRAPHIC_DATA]" at bounding box center [469, 230] width 84 height 11
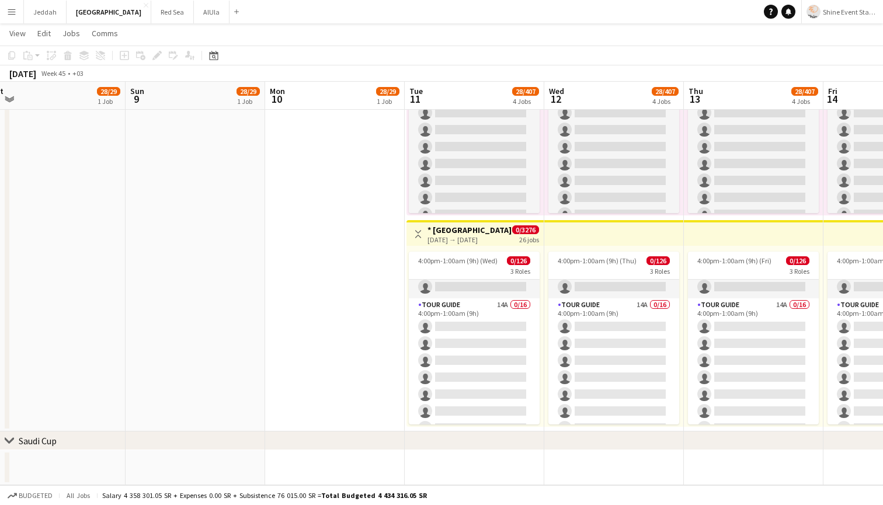
click at [13, 11] on app-icon "Menu" at bounding box center [11, 11] width 9 height 9
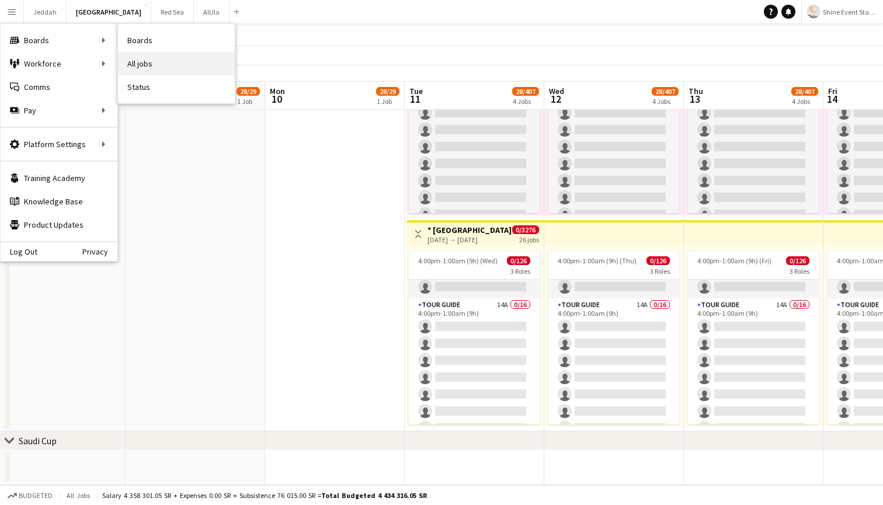
click at [153, 63] on link "All jobs" at bounding box center [176, 63] width 117 height 23
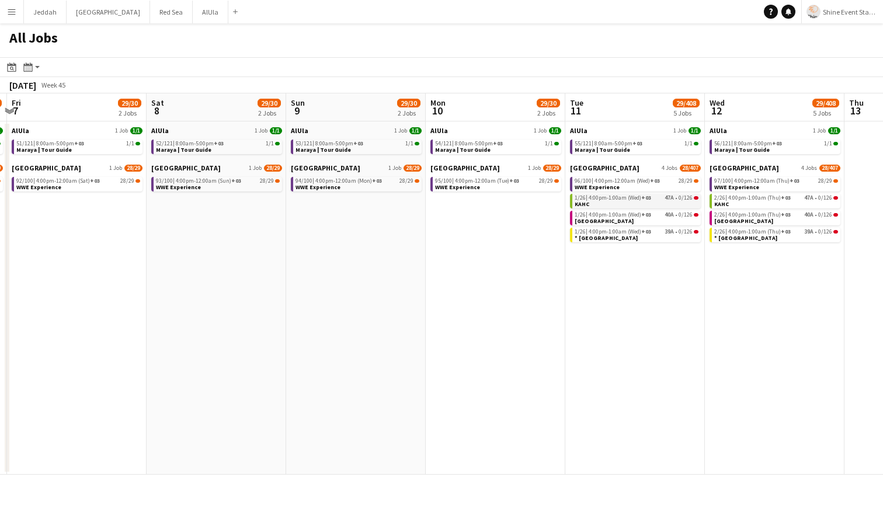
click at [589, 200] on span "4:00pm-1:00am (Wed) +03" at bounding box center [619, 198] width 62 height 6
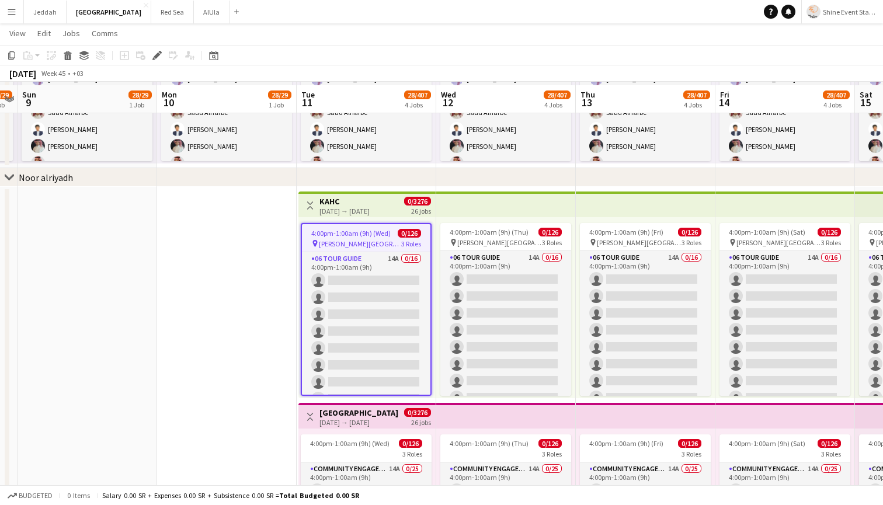
scroll to position [1148, 0]
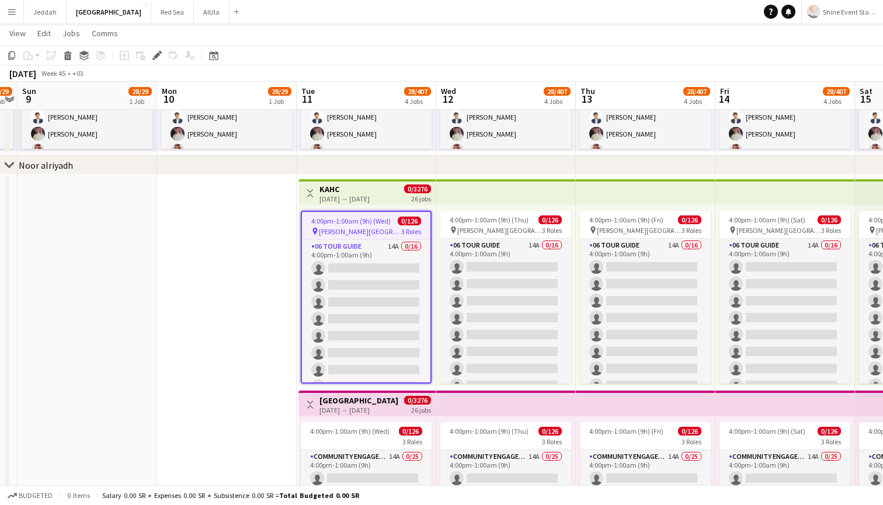
click at [355, 228] on span "[PERSON_NAME][GEOGRAPHIC_DATA]" at bounding box center [360, 231] width 82 height 9
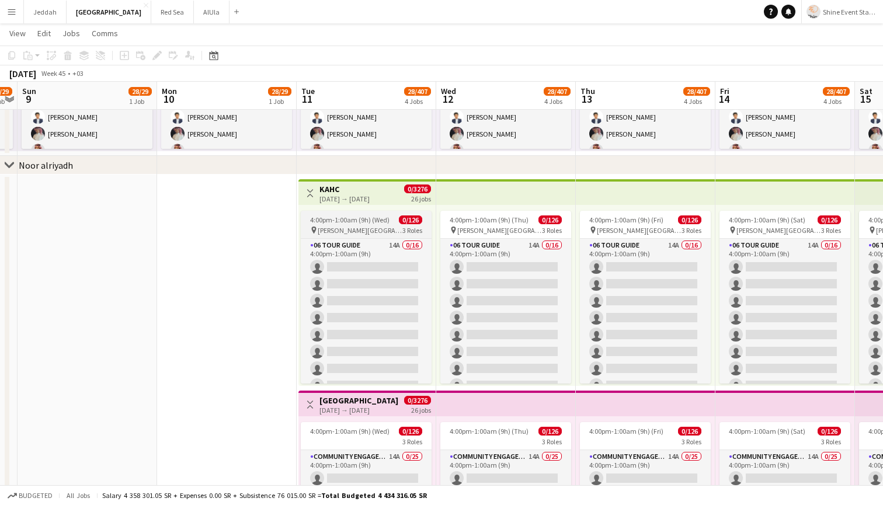
click at [355, 228] on span "[PERSON_NAME][GEOGRAPHIC_DATA]" at bounding box center [360, 230] width 85 height 9
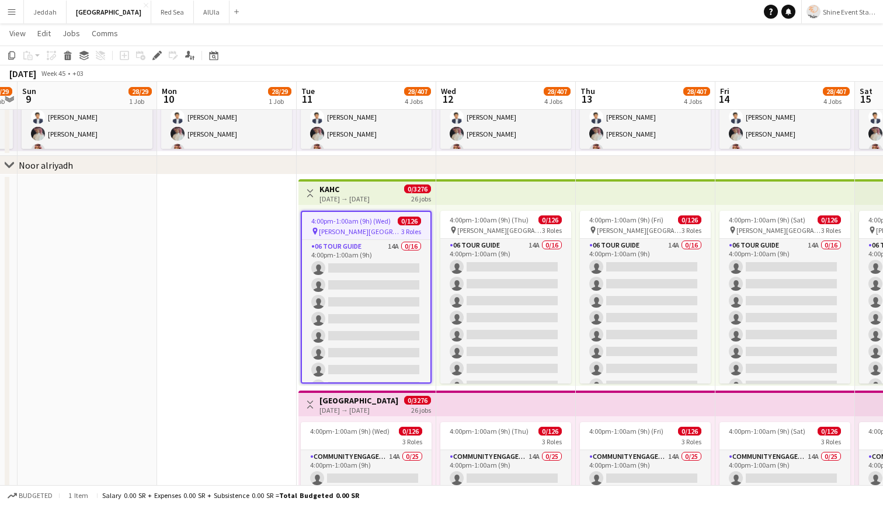
click at [355, 228] on span "[PERSON_NAME][GEOGRAPHIC_DATA]" at bounding box center [360, 231] width 82 height 9
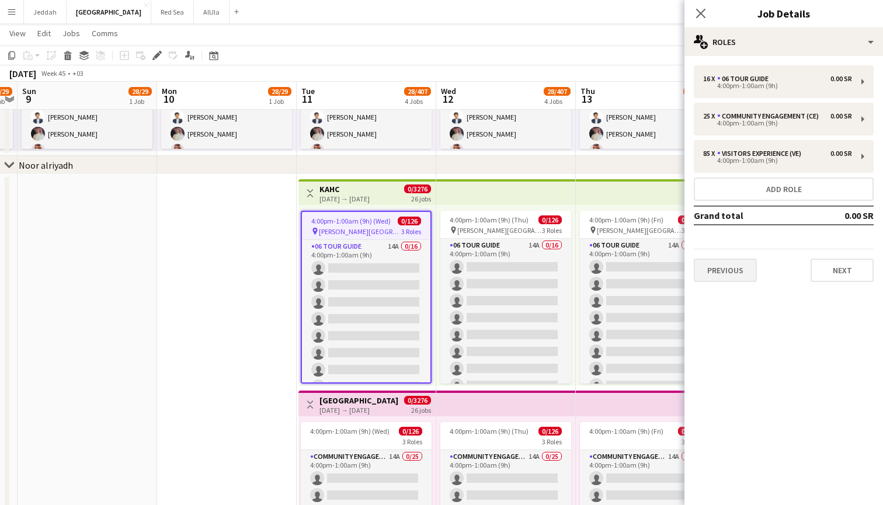
click at [714, 270] on button "Previous" at bounding box center [724, 270] width 63 height 23
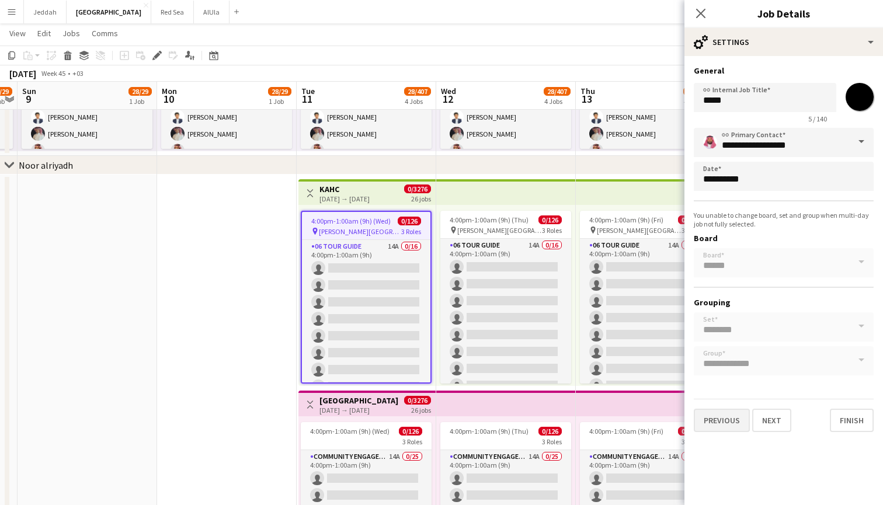
click at [727, 417] on button "Previous" at bounding box center [721, 420] width 56 height 23
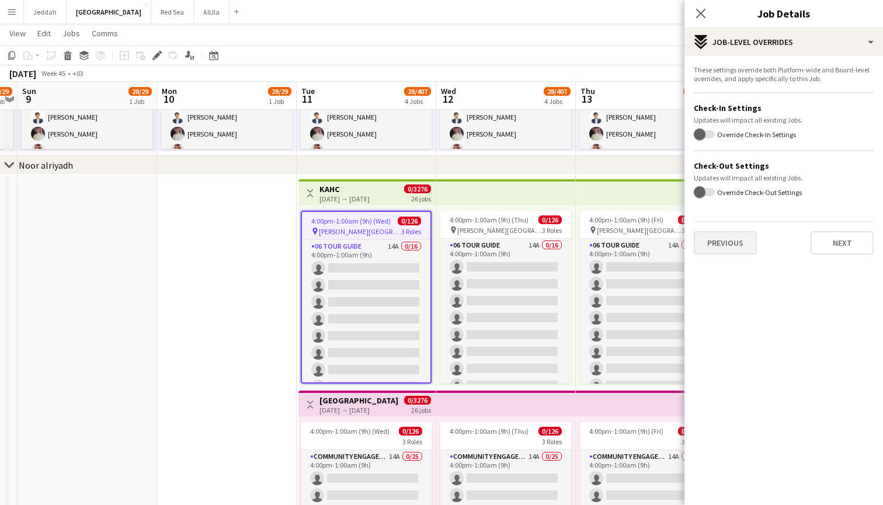
click at [728, 252] on button "Previous" at bounding box center [724, 242] width 63 height 23
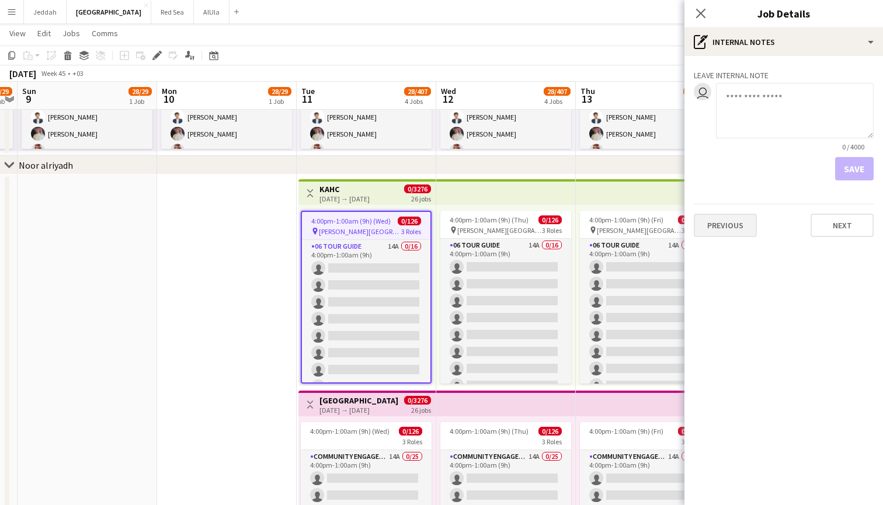
click at [724, 231] on button "Previous" at bounding box center [724, 225] width 63 height 23
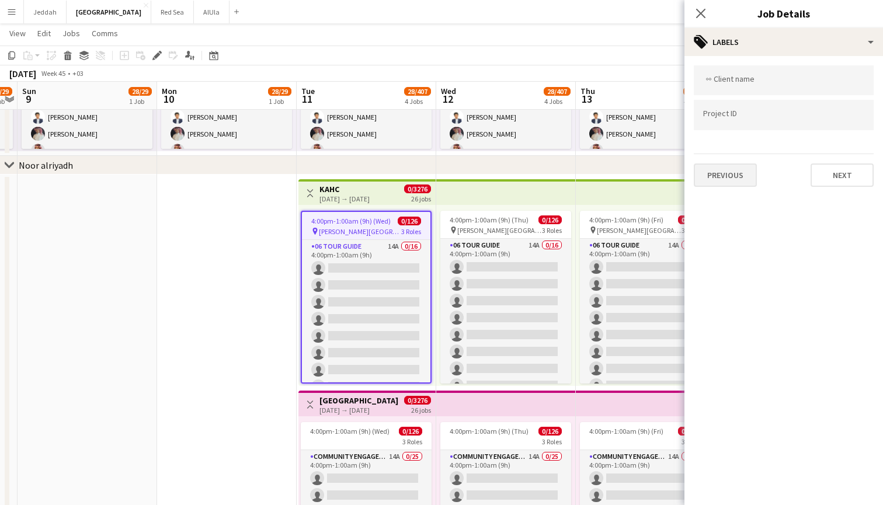
click at [723, 184] on button "Previous" at bounding box center [724, 174] width 63 height 23
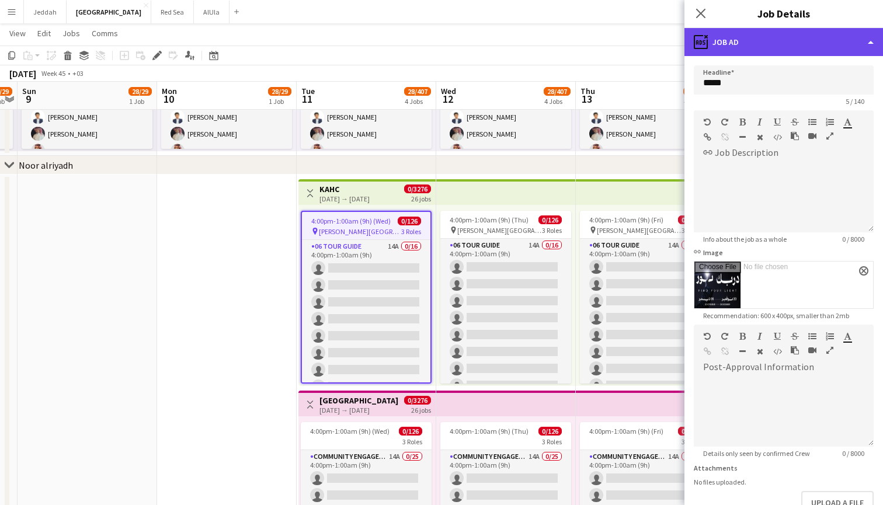
click at [815, 43] on div "ads-window Job Ad" at bounding box center [783, 42] width 198 height 28
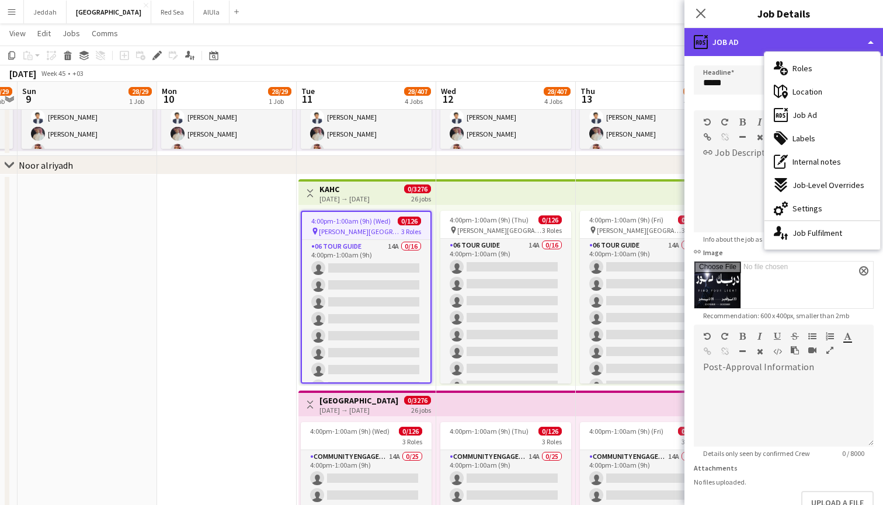
click at [815, 43] on div "ads-window Job Ad" at bounding box center [783, 42] width 198 height 28
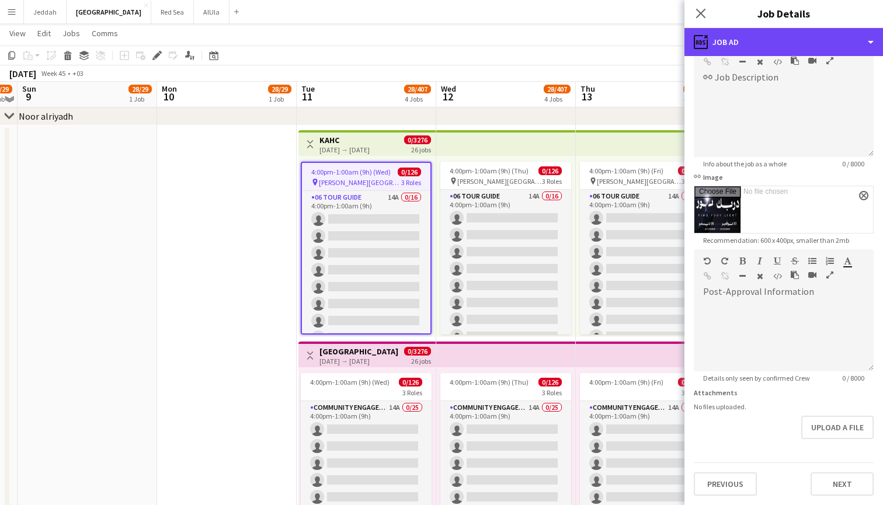
scroll to position [1197, 0]
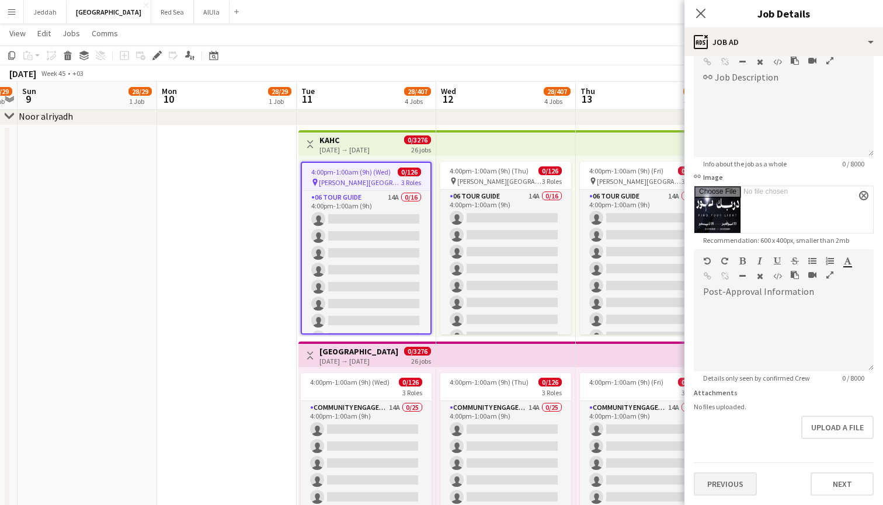
click at [737, 479] on button "Previous" at bounding box center [724, 483] width 63 height 23
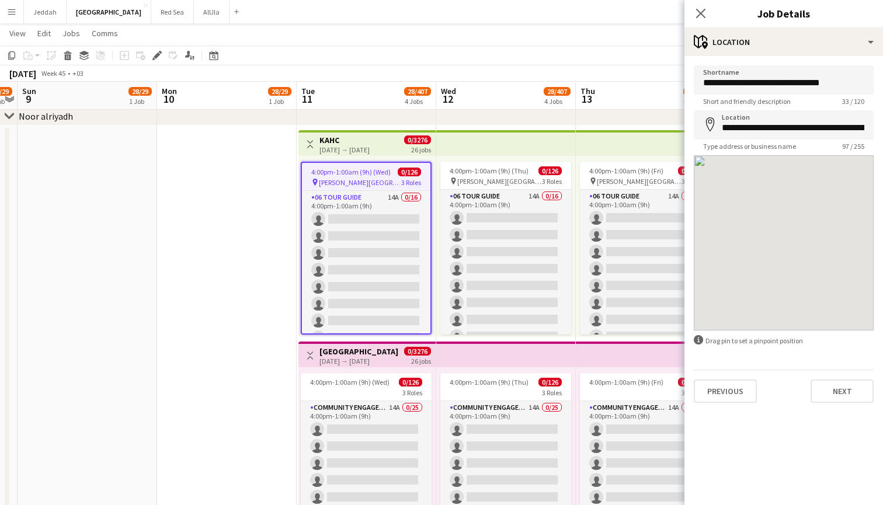
scroll to position [0, 0]
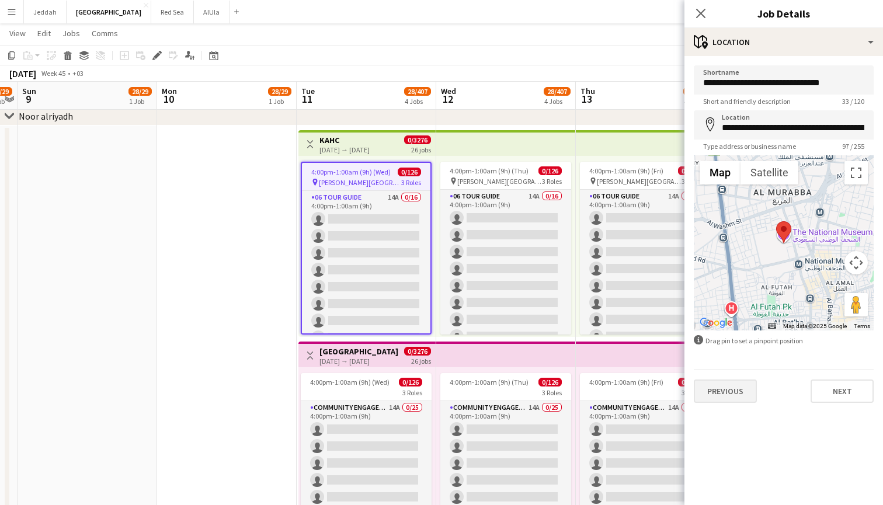
click at [737, 392] on button "Previous" at bounding box center [724, 390] width 63 height 23
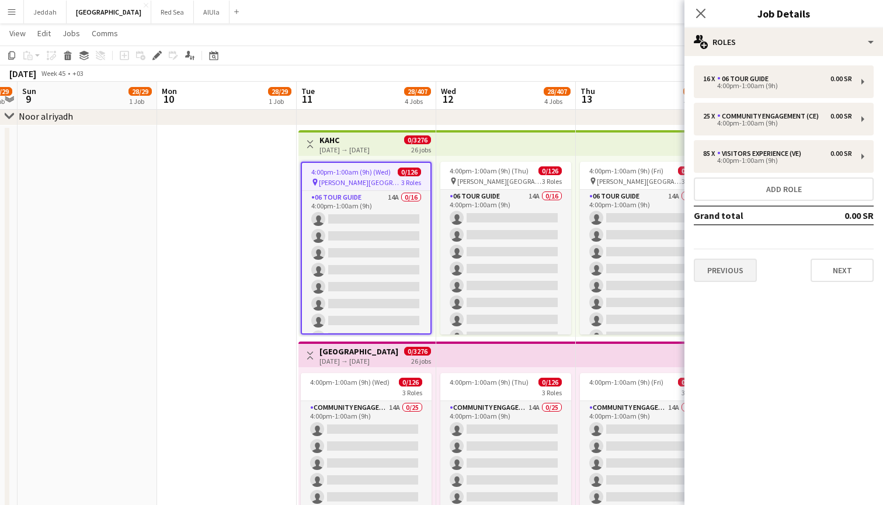
click at [721, 274] on button "Previous" at bounding box center [724, 270] width 63 height 23
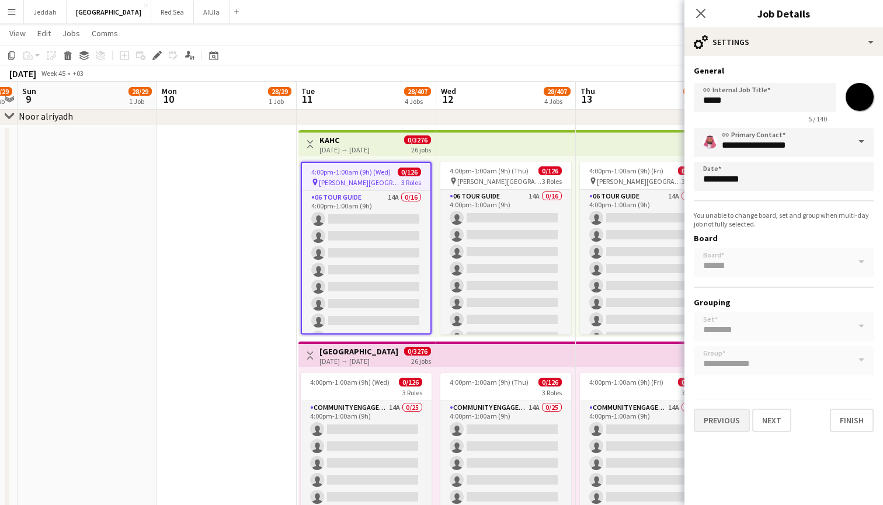
click at [716, 419] on button "Previous" at bounding box center [721, 420] width 56 height 23
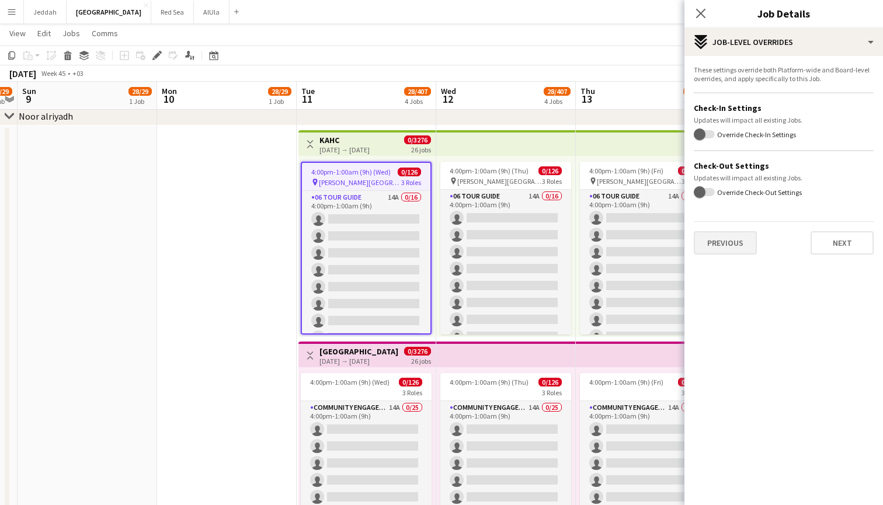
click at [724, 244] on button "Previous" at bounding box center [724, 242] width 63 height 23
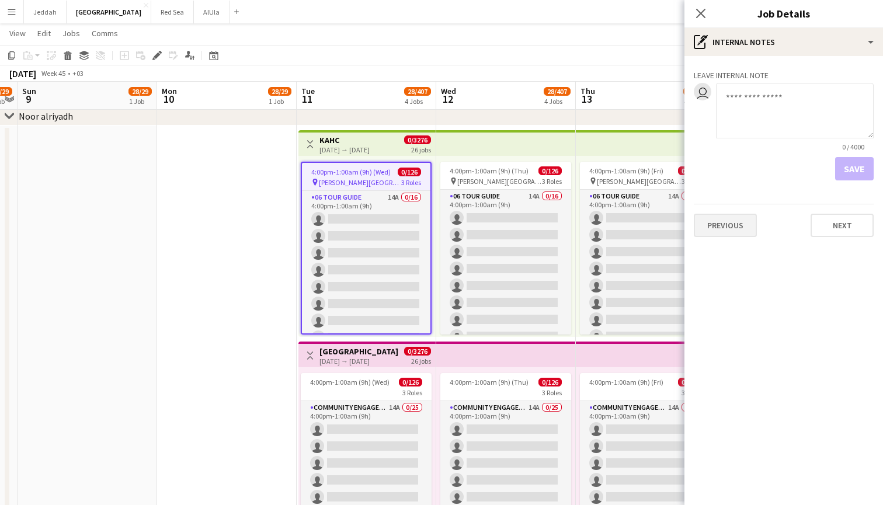
click at [723, 226] on button "Previous" at bounding box center [724, 225] width 63 height 23
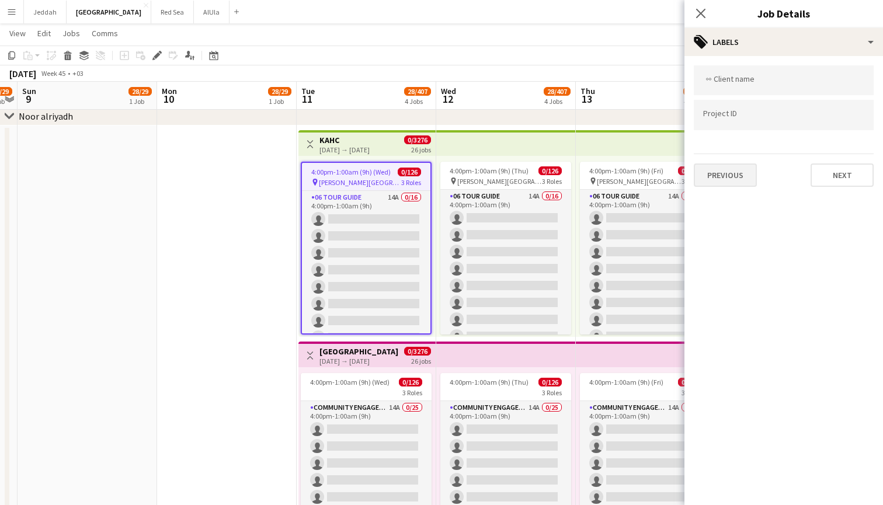
click at [721, 186] on button "Previous" at bounding box center [724, 174] width 63 height 23
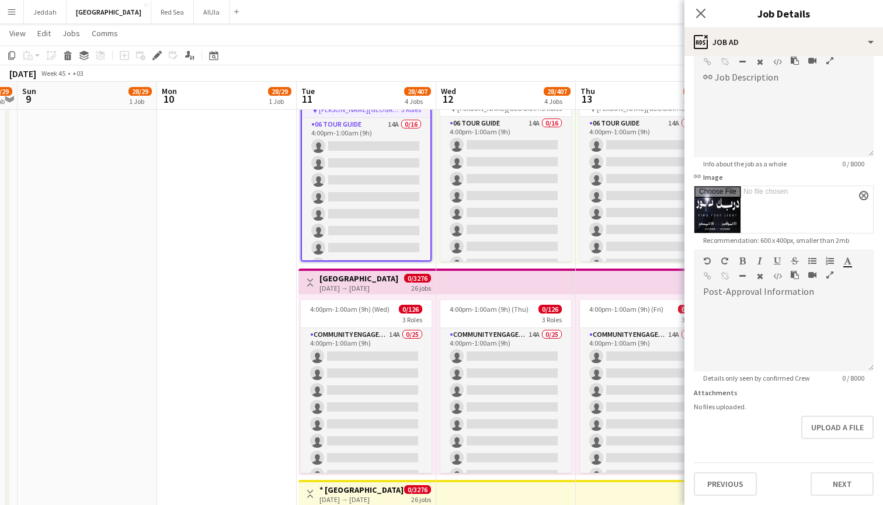
scroll to position [1277, 0]
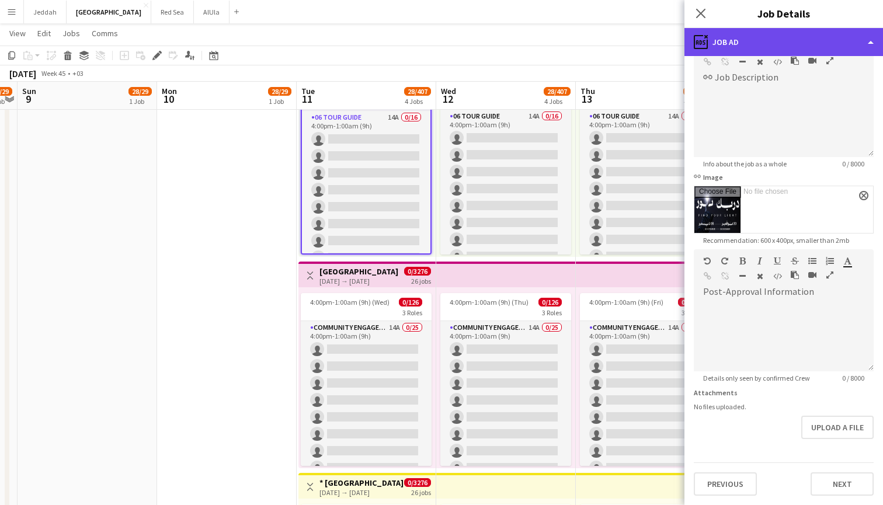
click at [755, 45] on div "ads-window Job Ad" at bounding box center [783, 42] width 198 height 28
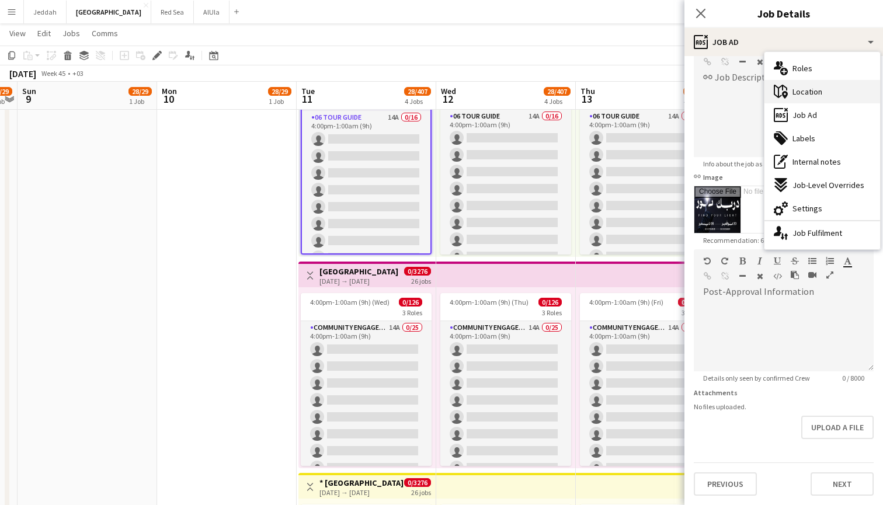
click at [813, 94] on span "Location" at bounding box center [807, 91] width 30 height 11
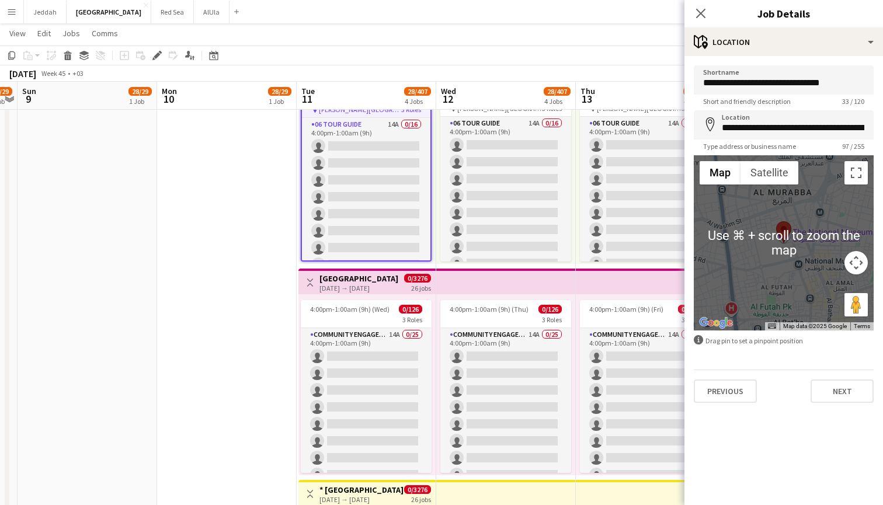
scroll to position [1275, 0]
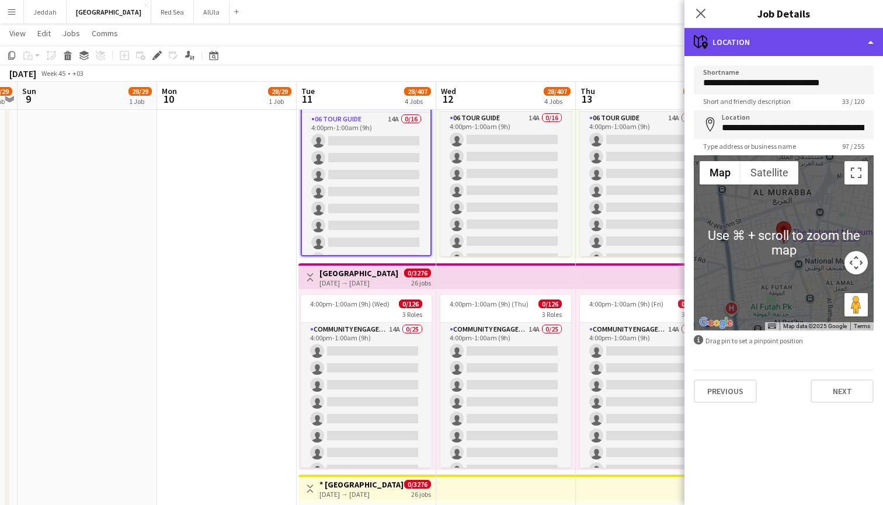
click at [769, 51] on div "maps-pin-1 Location" at bounding box center [783, 42] width 198 height 28
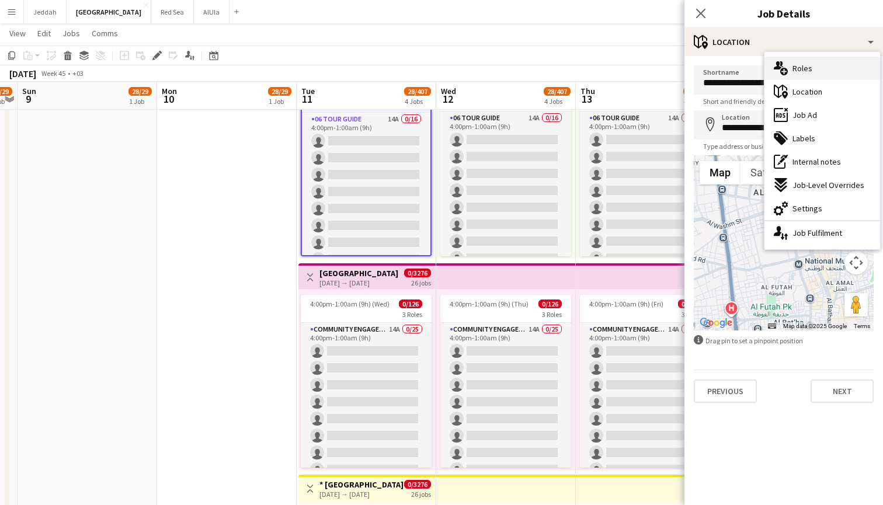
click at [806, 67] on span "Roles" at bounding box center [802, 68] width 20 height 11
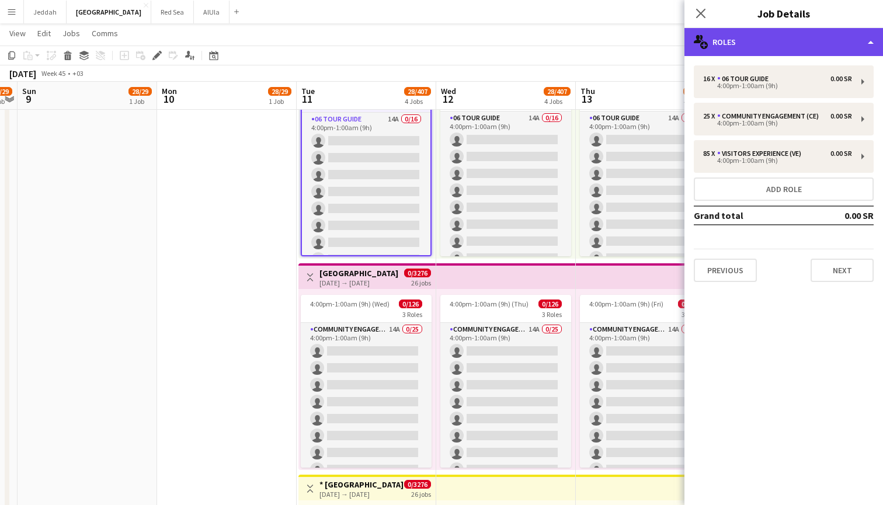
click at [759, 38] on div "multiple-users-add Roles" at bounding box center [783, 42] width 198 height 28
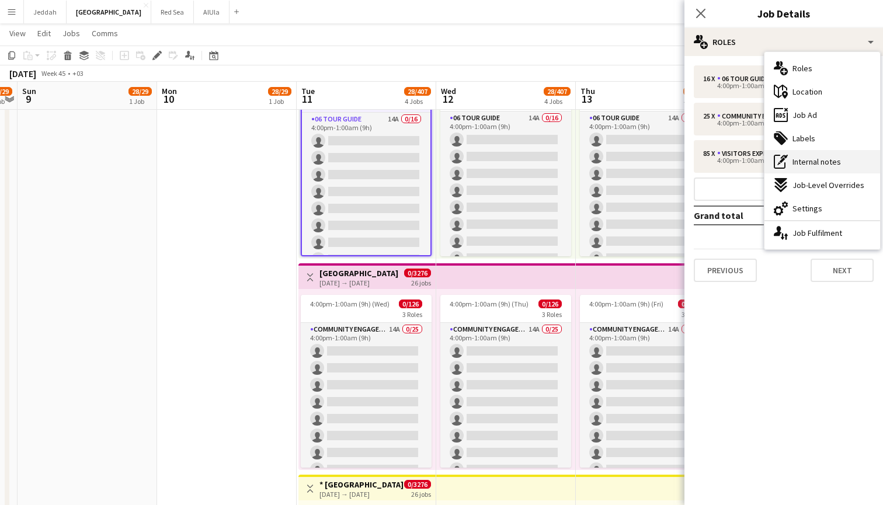
click at [817, 157] on span "Internal notes" at bounding box center [816, 161] width 48 height 11
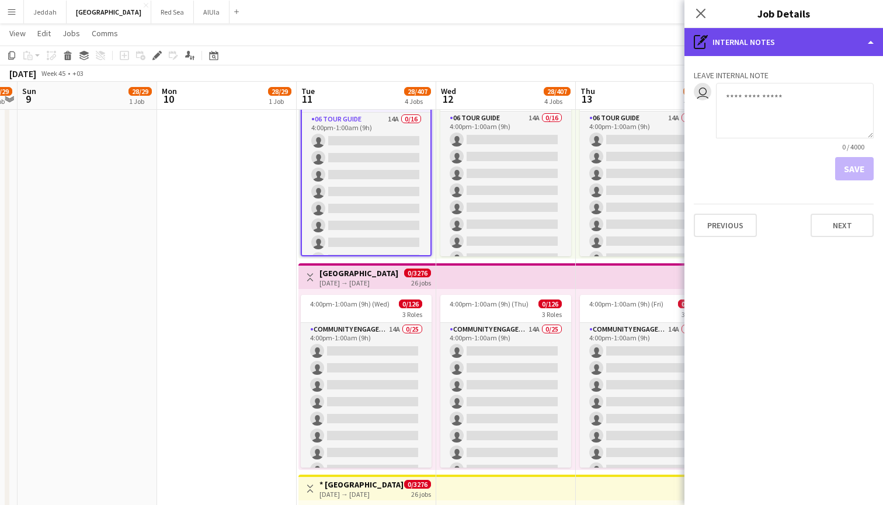
click at [757, 43] on div "pen-write Internal notes" at bounding box center [783, 42] width 198 height 28
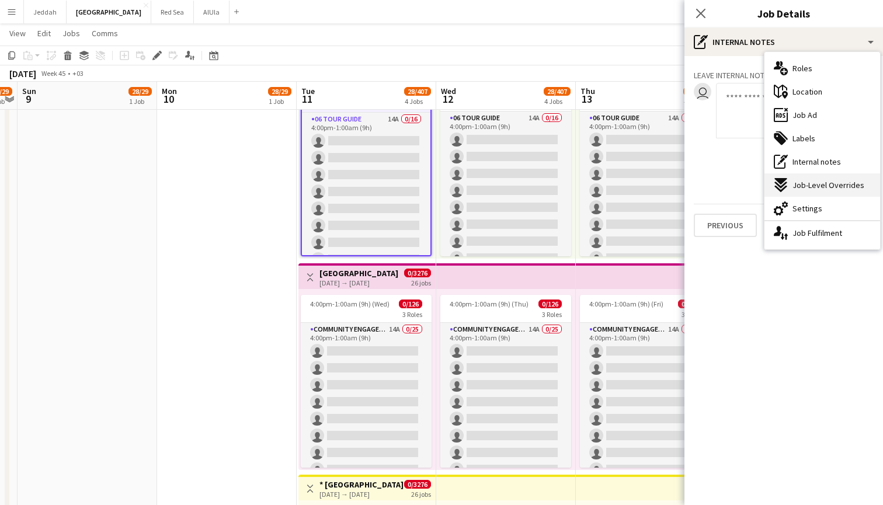
click at [814, 189] on span "Job-Level Overrides" at bounding box center [828, 185] width 72 height 11
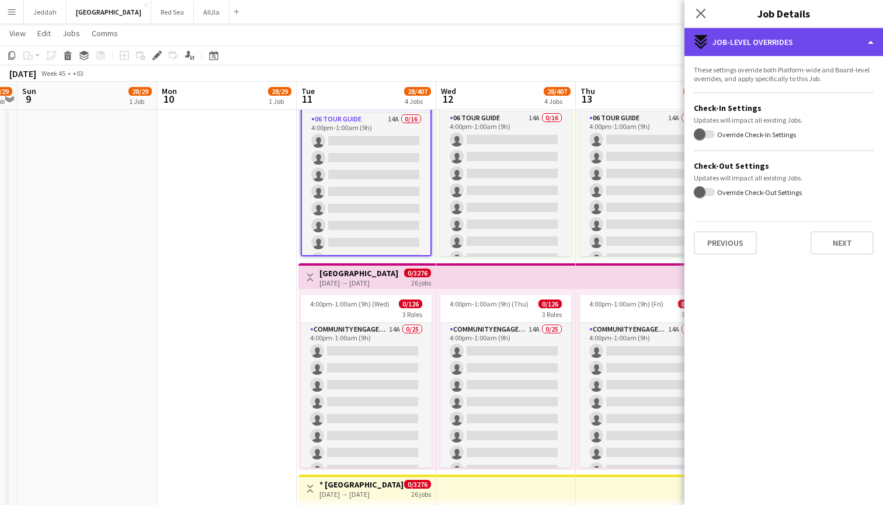
click at [747, 47] on div "expand-all-down Job-Level Overrides" at bounding box center [783, 42] width 198 height 28
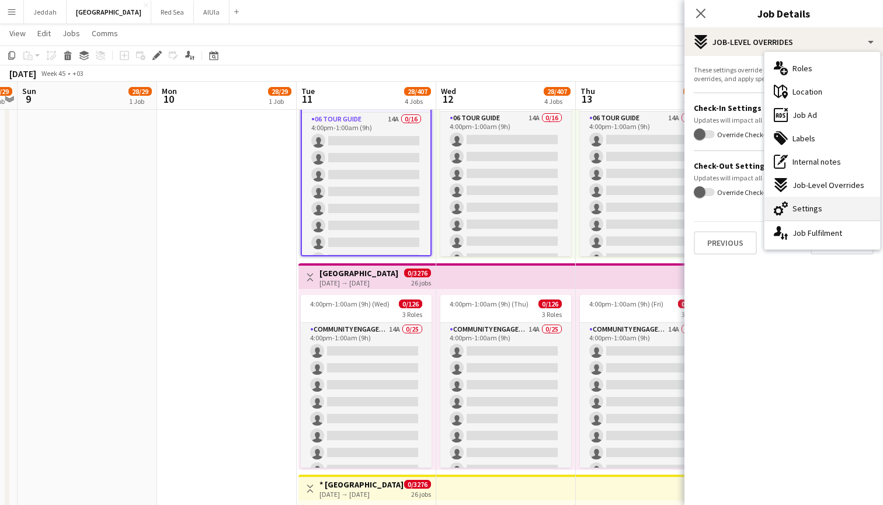
click at [810, 210] on span "Settings" at bounding box center [807, 208] width 30 height 11
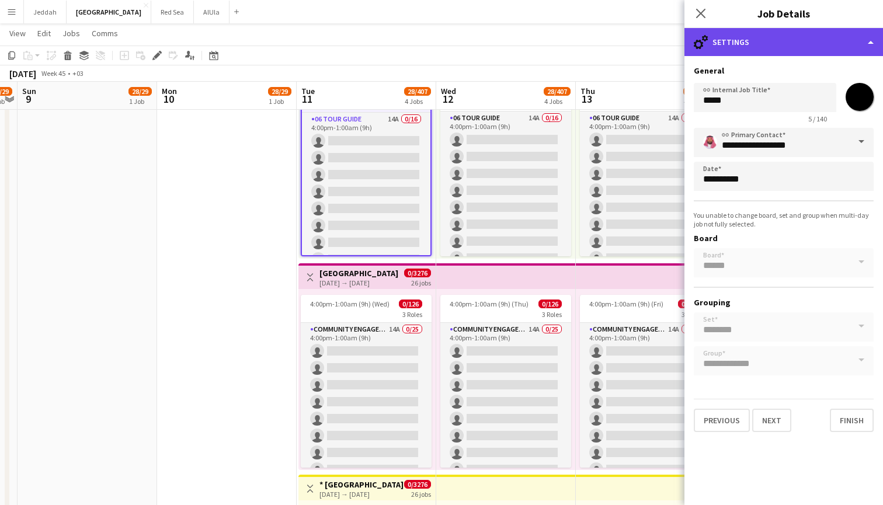
click at [758, 49] on div "cog-double-3 Settings" at bounding box center [783, 42] width 198 height 28
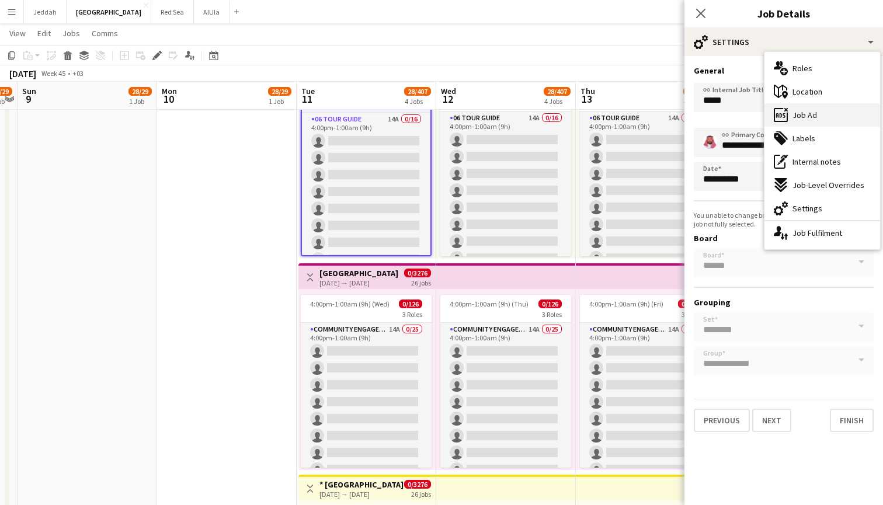
click at [802, 111] on span "Job Ad" at bounding box center [804, 115] width 25 height 11
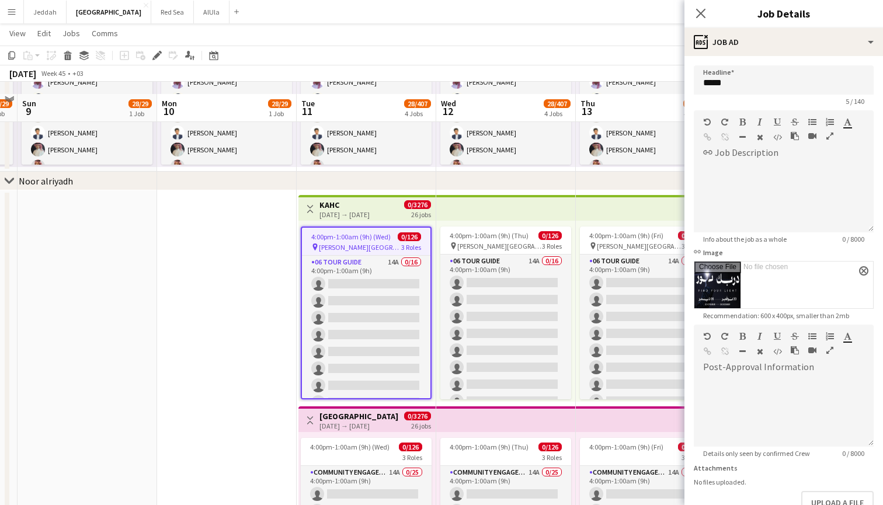
scroll to position [1134, 0]
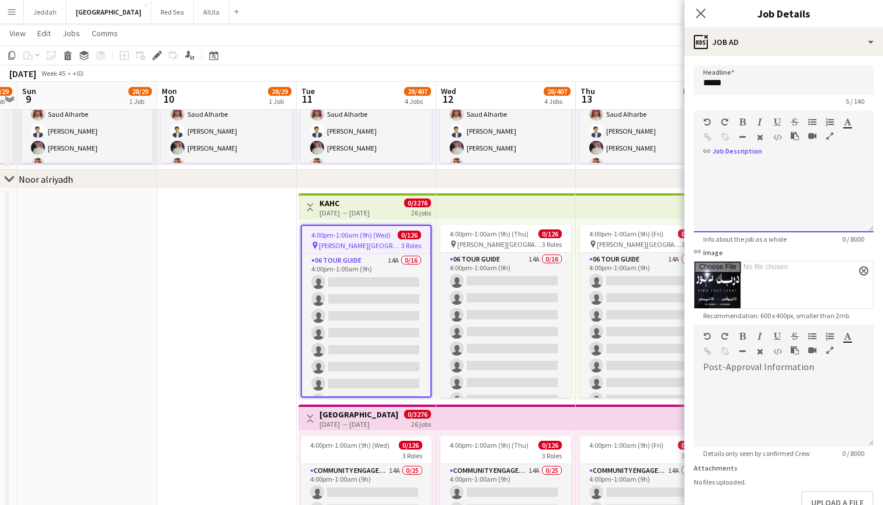
click at [727, 166] on div at bounding box center [783, 197] width 180 height 70
click at [695, 11] on icon "Close pop-in" at bounding box center [700, 13] width 11 height 11
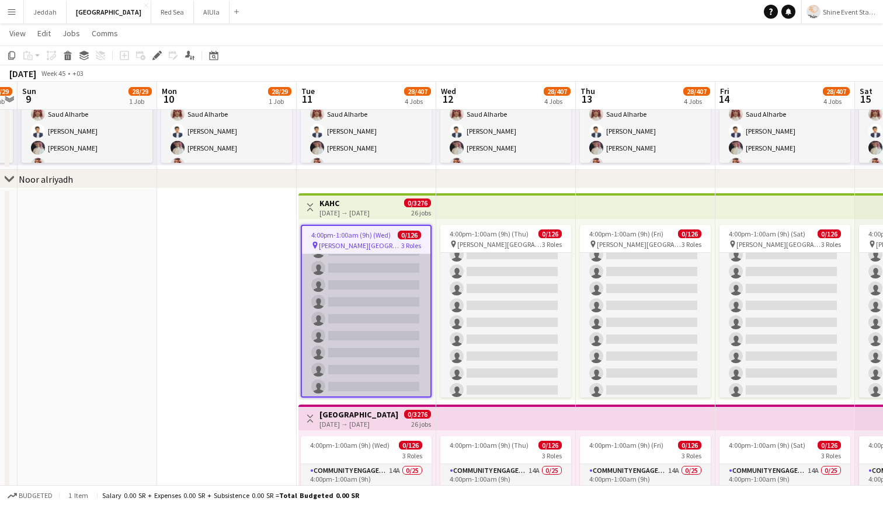
scroll to position [0, 0]
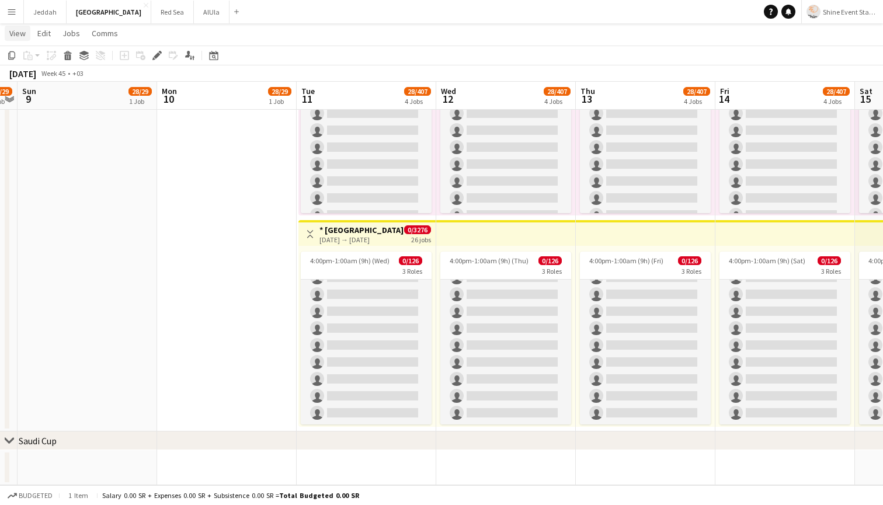
click at [13, 34] on span "View" at bounding box center [17, 33] width 16 height 11
click at [169, 233] on app-date-cell at bounding box center [227, 112] width 140 height 639
